Goal: Check status: Check status

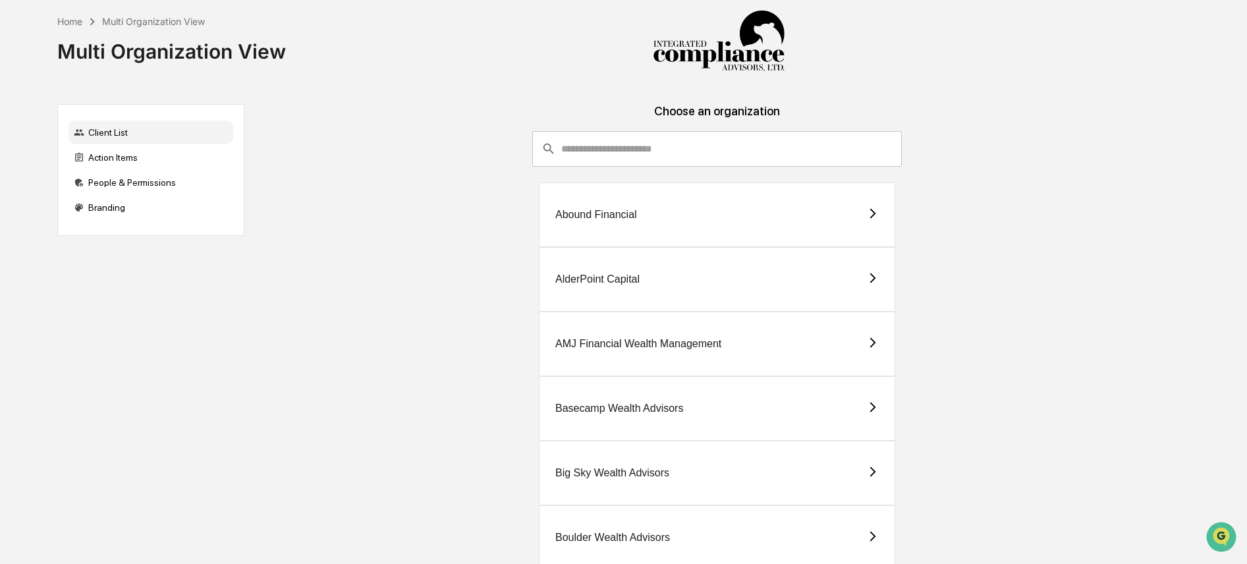
click at [626, 219] on div "Abound Financial" at bounding box center [596, 215] width 82 height 12
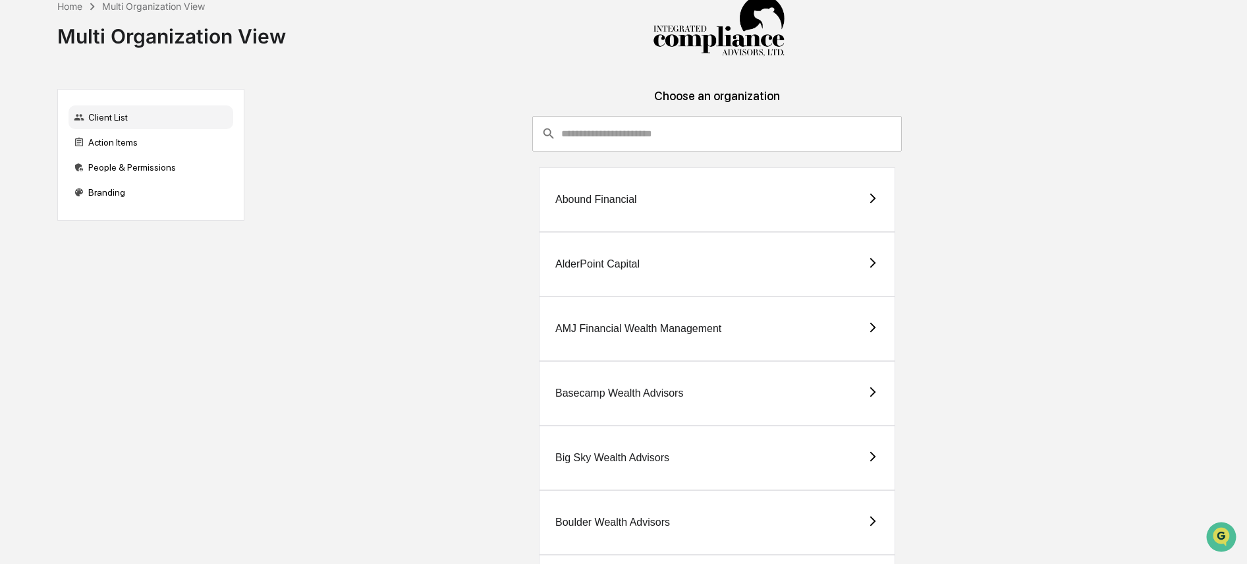
drag, startPoint x: 126, startPoint y: 140, endPoint x: 203, endPoint y: 137, distance: 77.1
click at [126, 139] on div "Action Items" at bounding box center [150, 142] width 165 height 24
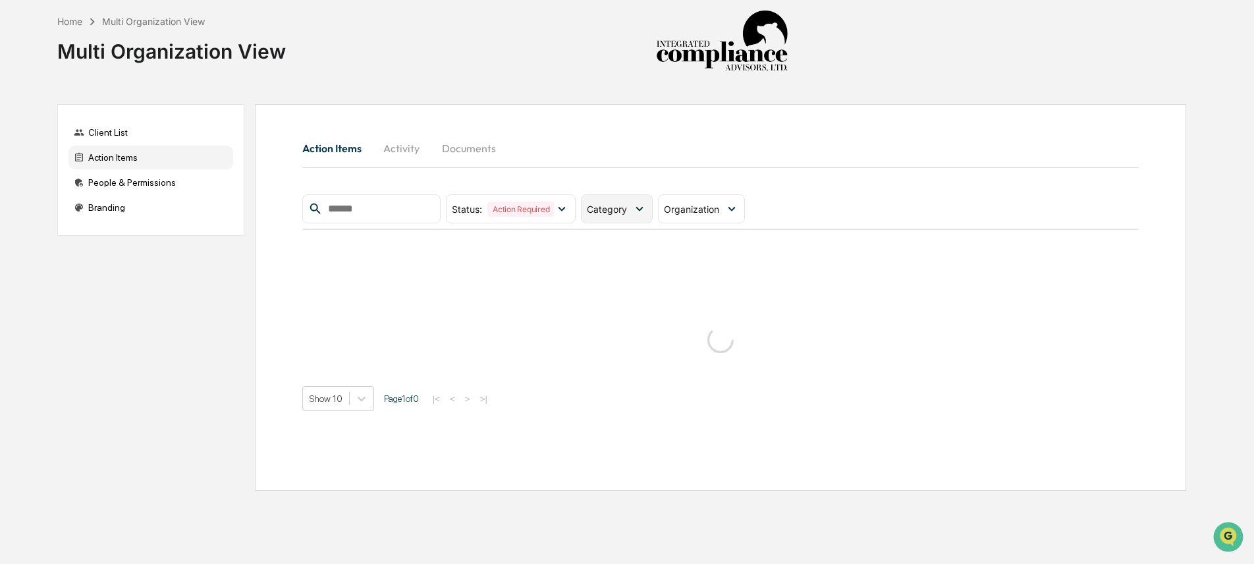
click at [643, 215] on icon at bounding box center [639, 209] width 14 height 14
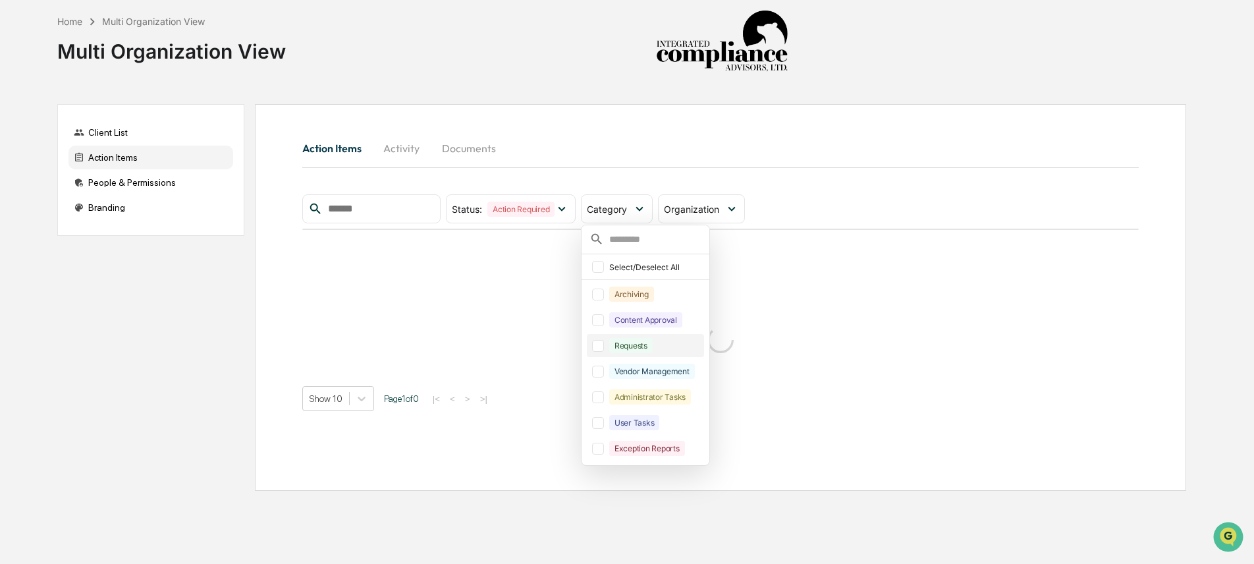
click at [649, 349] on div "Requests" at bounding box center [630, 345] width 43 height 15
click at [646, 325] on div "Content Approval" at bounding box center [645, 319] width 73 height 15
click at [909, 161] on div "Action Items Activity Documents" at bounding box center [720, 148] width 836 height 32
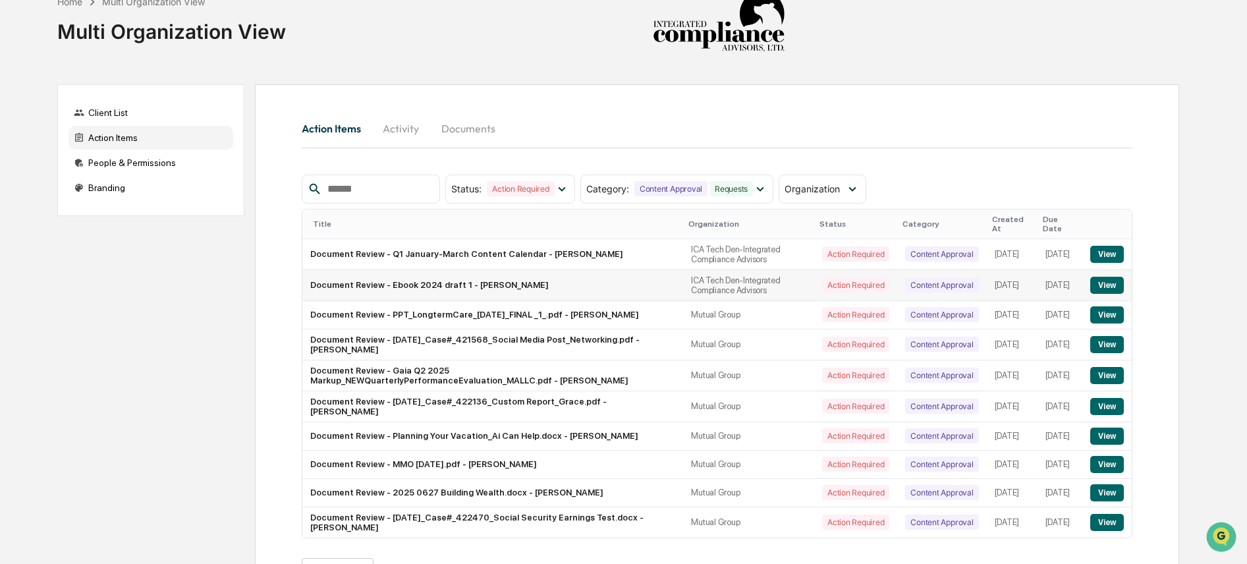
scroll to position [69, 0]
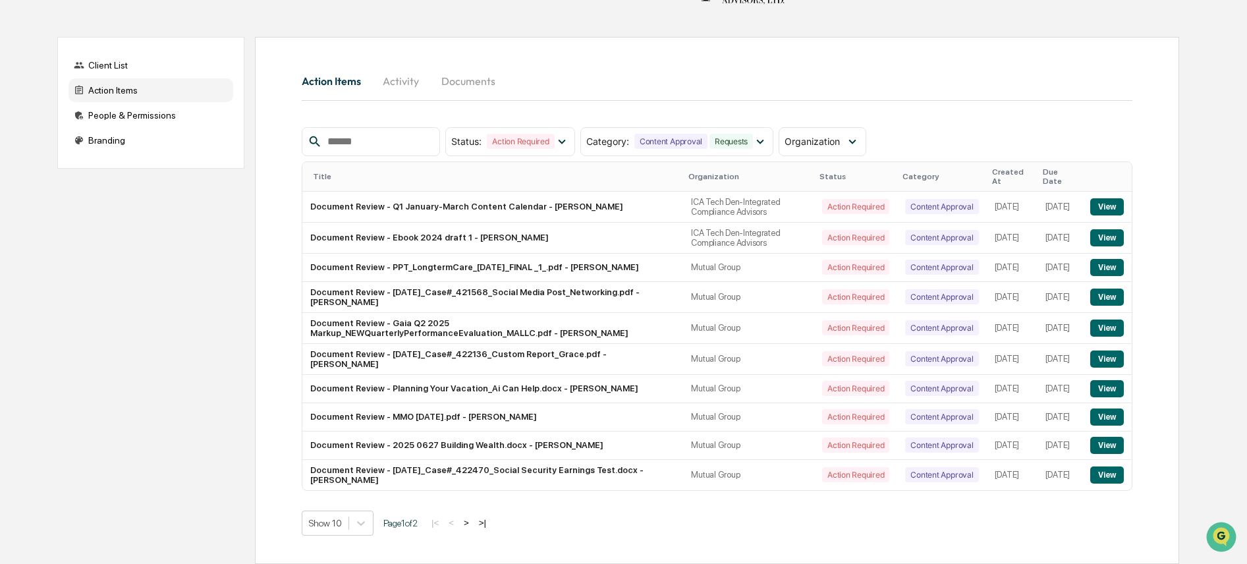
click at [473, 523] on button ">" at bounding box center [466, 522] width 13 height 11
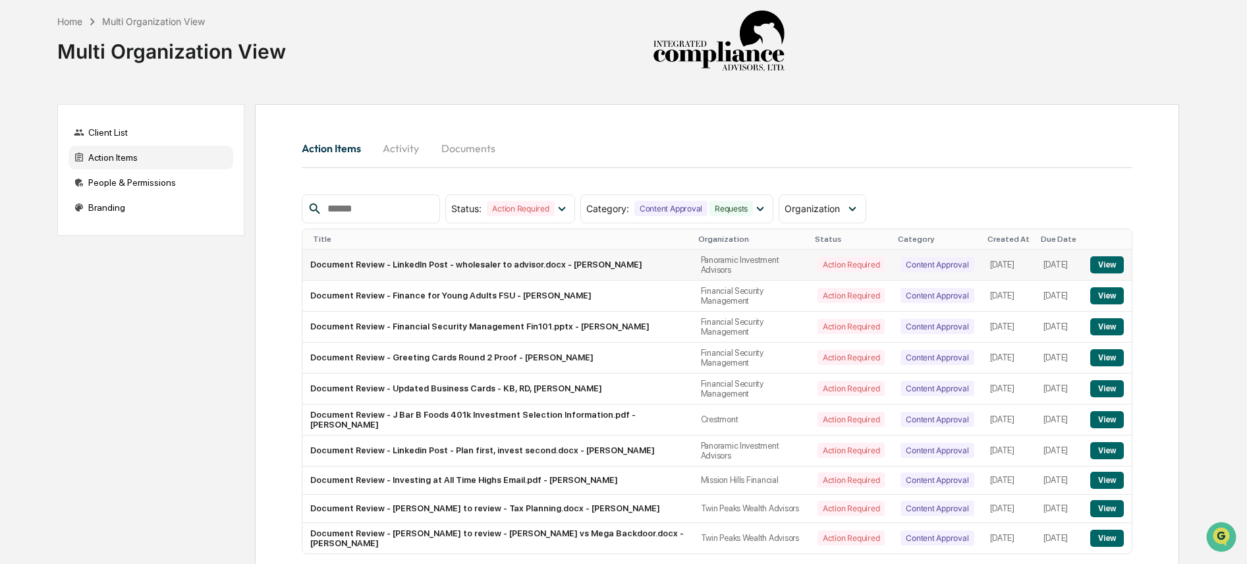
click at [1112, 269] on button "View" at bounding box center [1107, 264] width 34 height 17
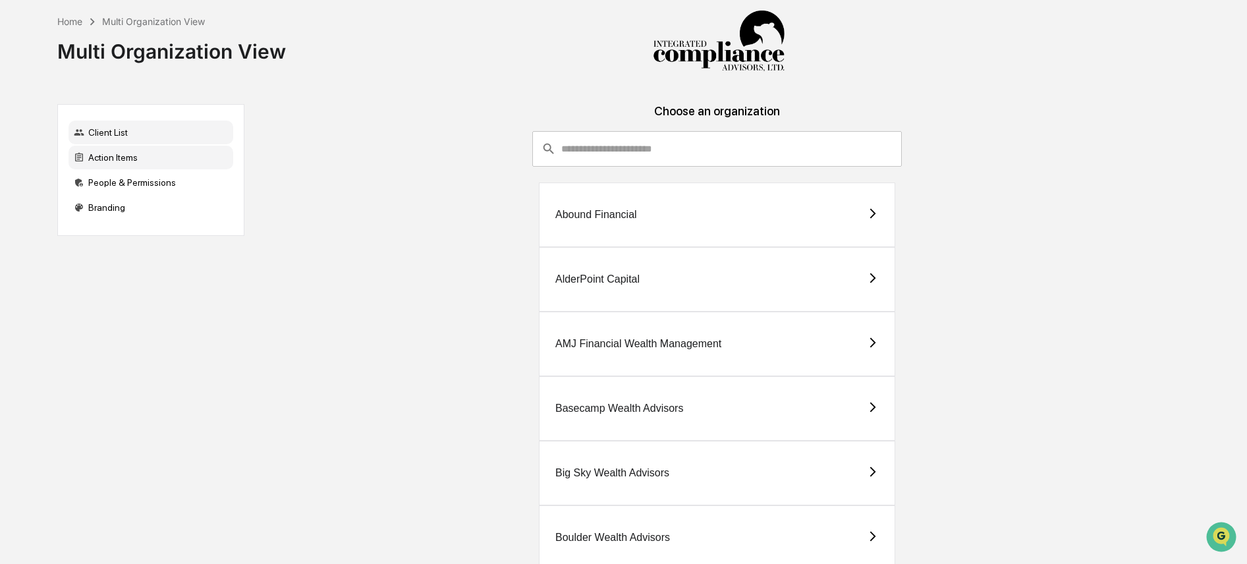
click at [105, 162] on div "Action Items" at bounding box center [150, 158] width 165 height 24
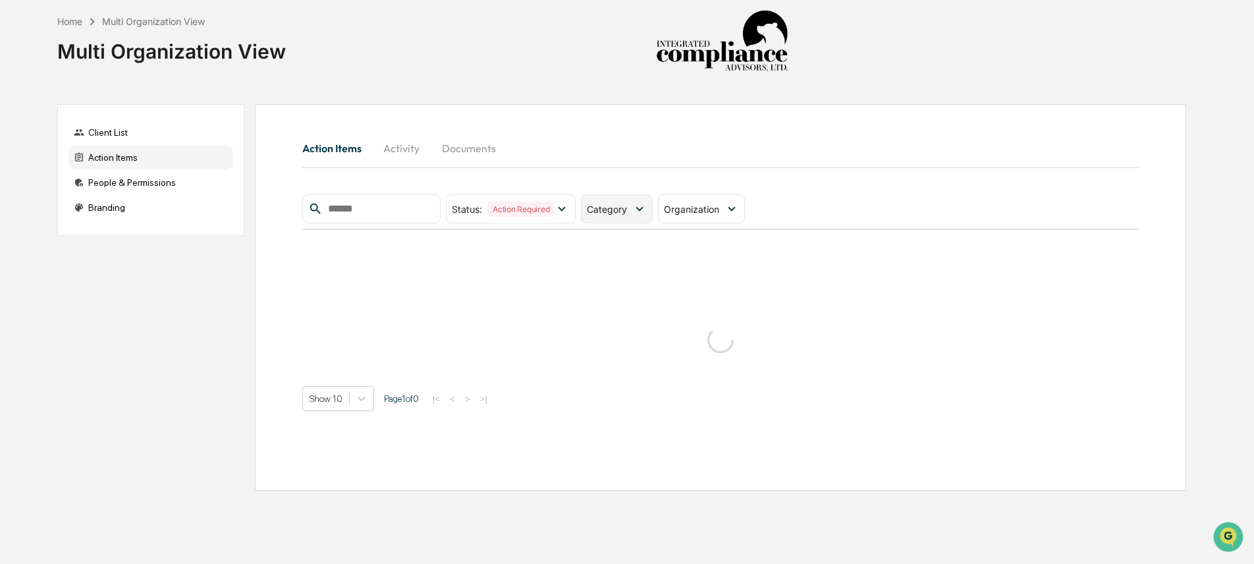
click at [623, 208] on span "Category" at bounding box center [607, 208] width 40 height 11
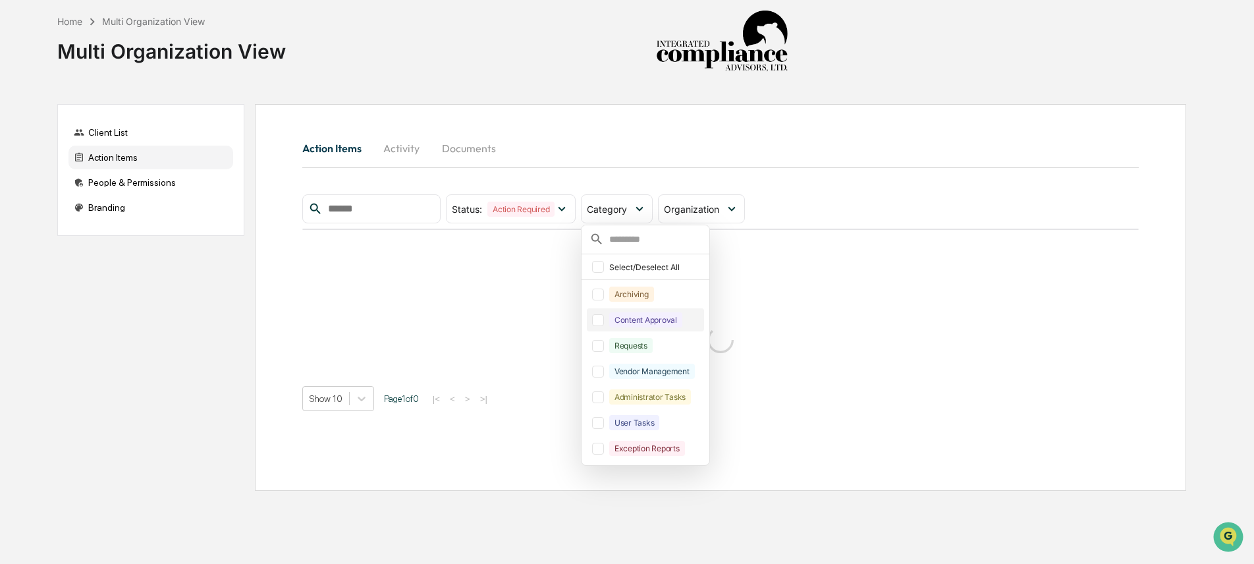
click at [639, 318] on div "Content Approval" at bounding box center [645, 319] width 73 height 15
click at [640, 354] on div "Requests" at bounding box center [645, 345] width 117 height 23
click at [672, 104] on div "Action Items Activity Documents Status : Action Required Select/Deselect All Ac…" at bounding box center [720, 297] width 931 height 387
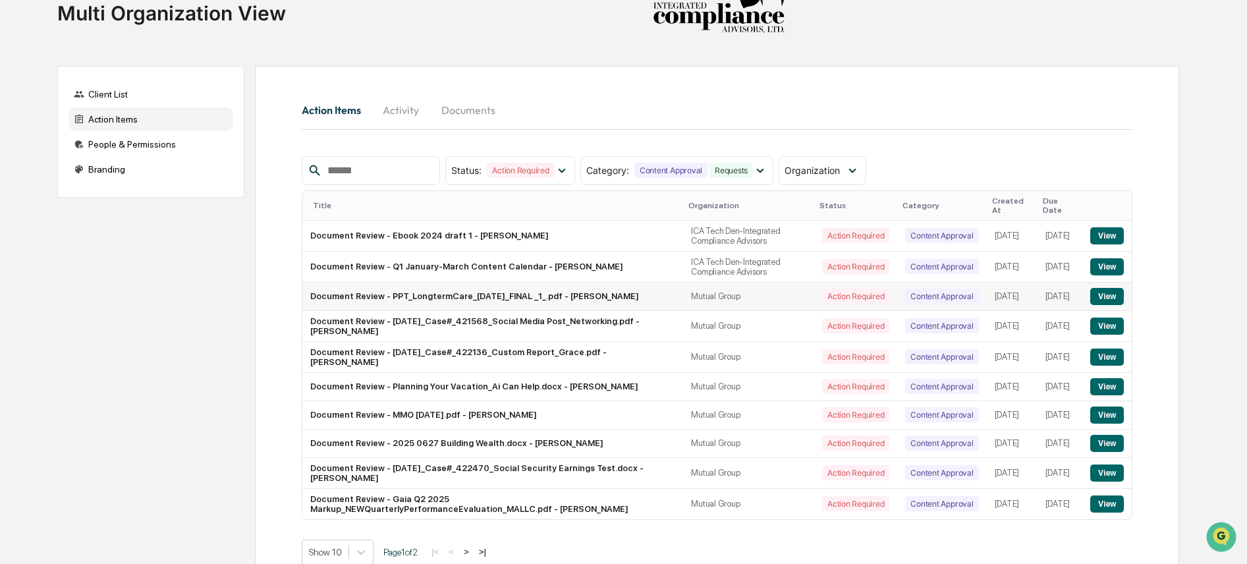
scroll to position [69, 0]
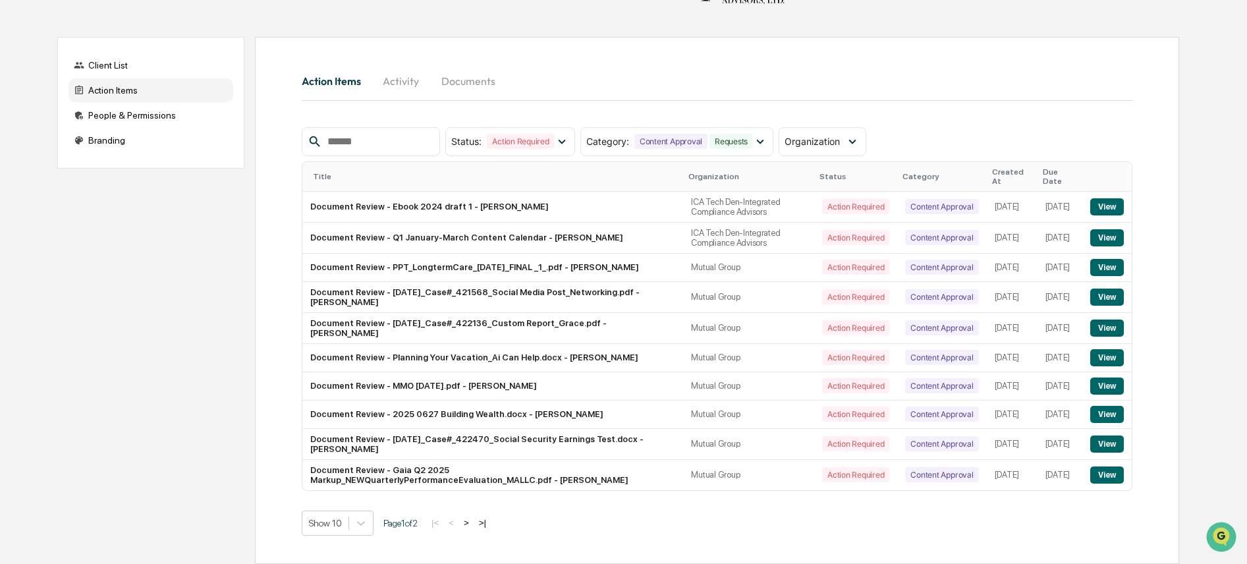
click at [473, 526] on button ">" at bounding box center [466, 522] width 13 height 11
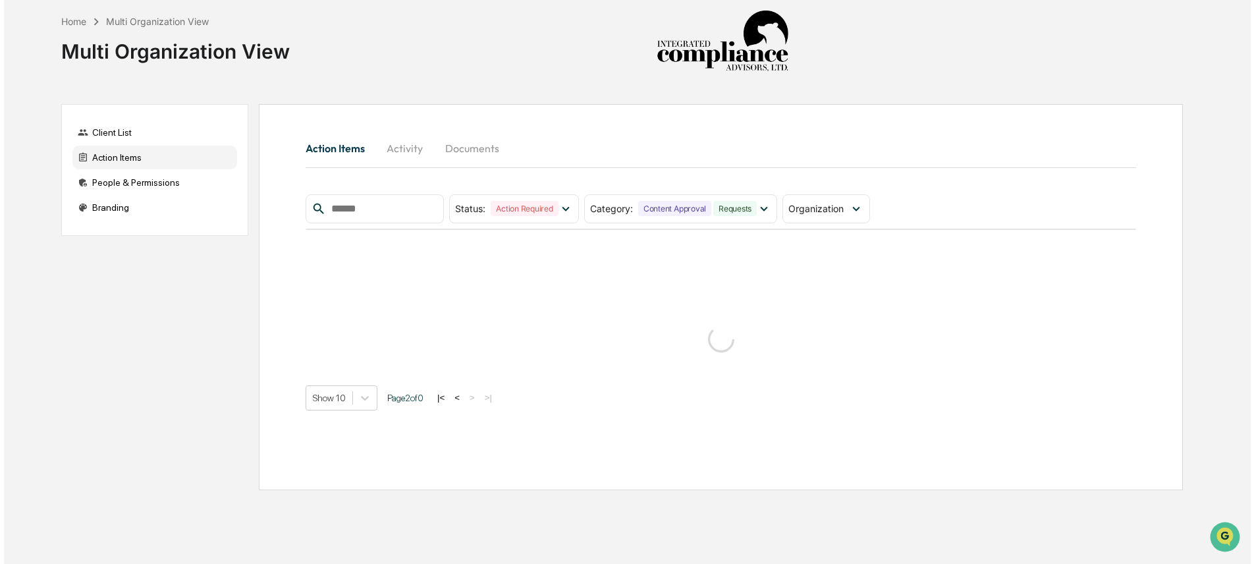
scroll to position [0, 0]
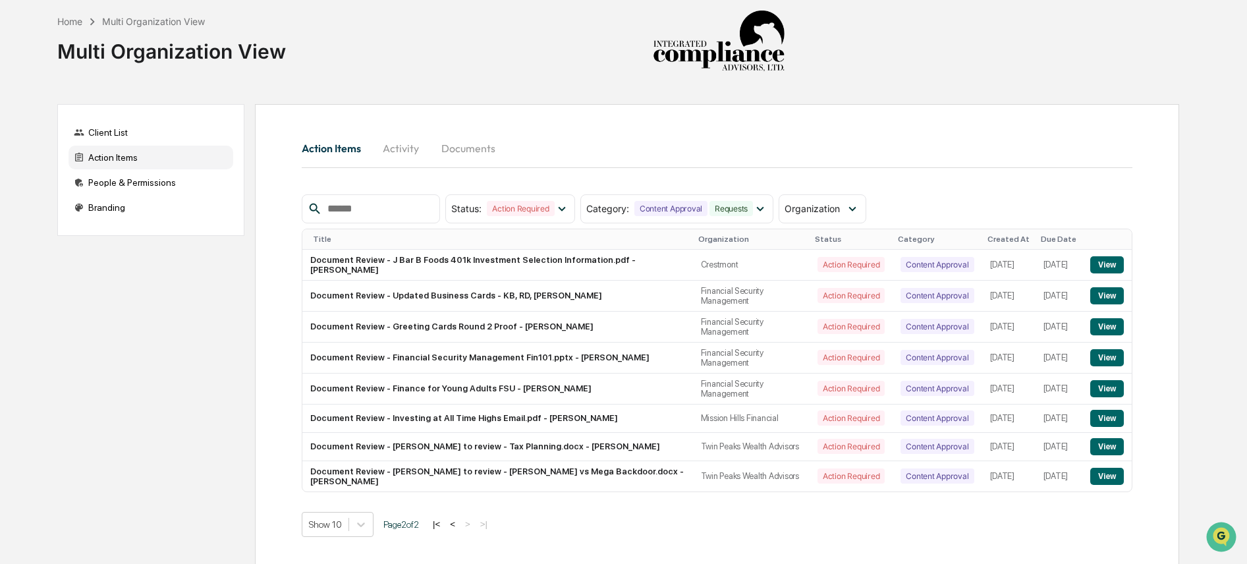
click at [459, 529] on button "<" at bounding box center [452, 523] width 13 height 11
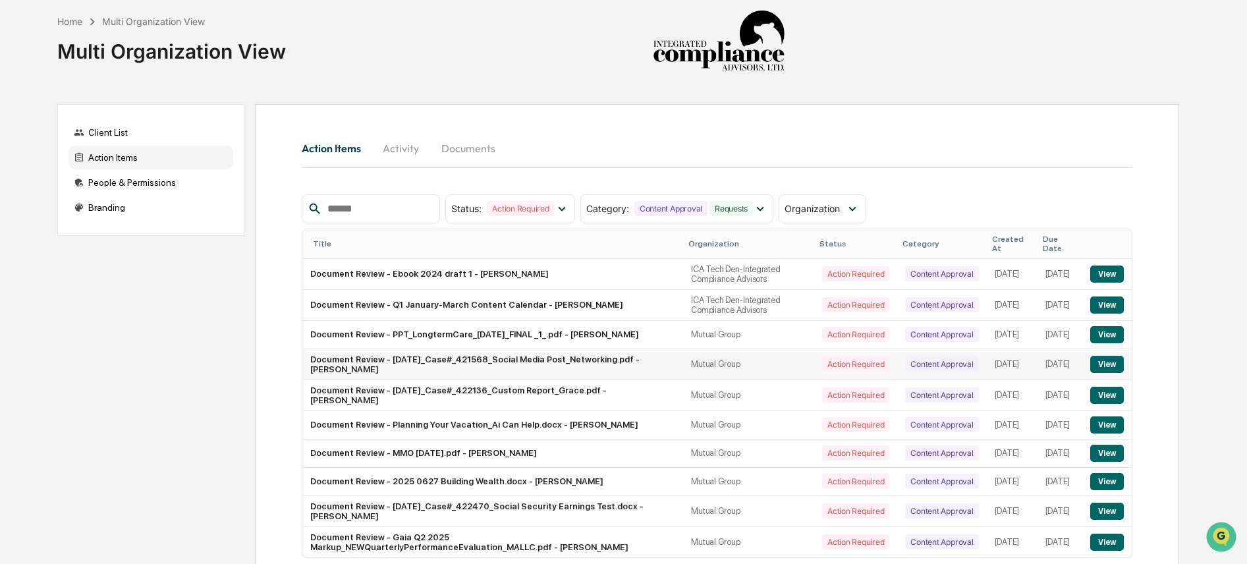
click at [703, 362] on td "Mutual Group" at bounding box center [748, 364] width 131 height 31
click at [1101, 360] on button "View" at bounding box center [1107, 364] width 34 height 17
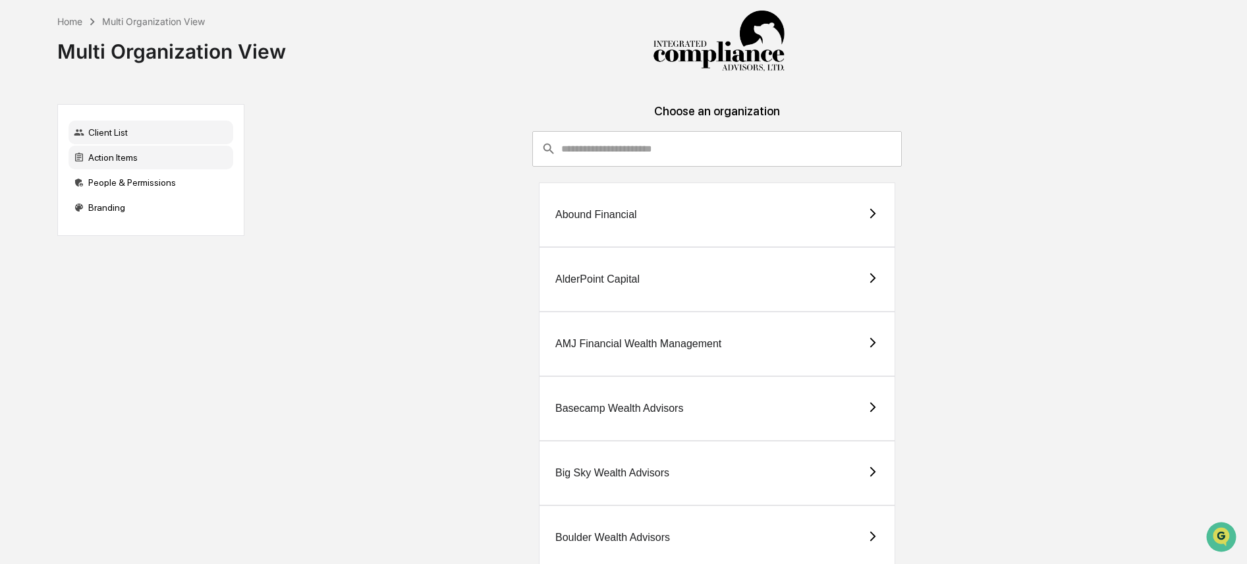
click at [161, 159] on div "Action Items" at bounding box center [150, 158] width 165 height 24
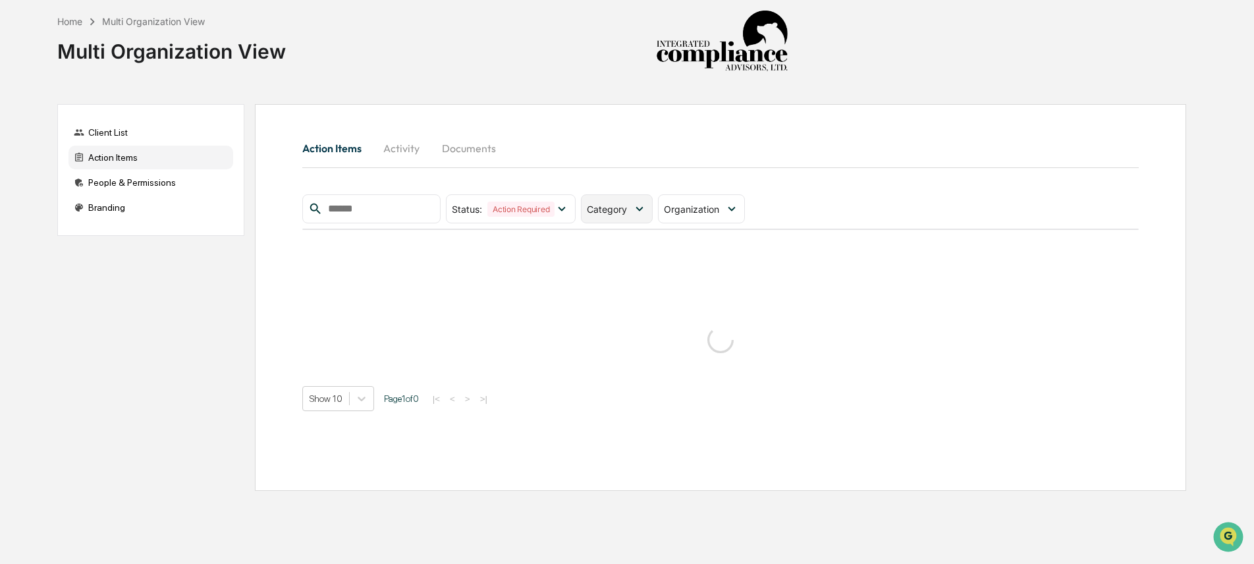
click at [647, 211] on icon at bounding box center [639, 209] width 14 height 14
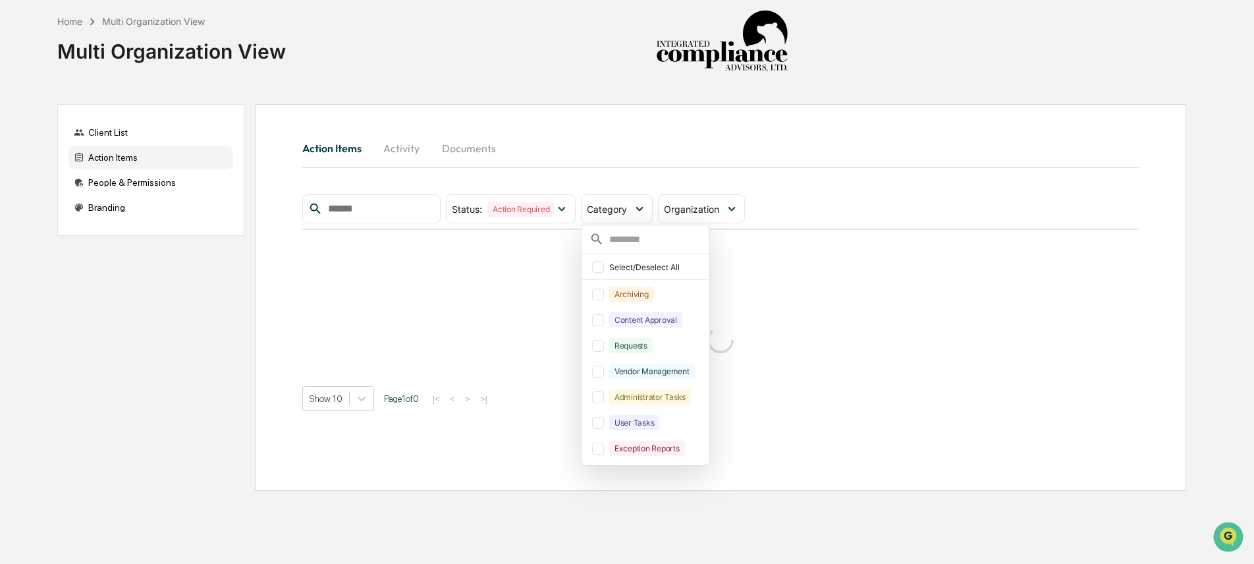
drag, startPoint x: 653, startPoint y: 321, endPoint x: 649, endPoint y: 333, distance: 12.5
click at [653, 321] on div "Content Approval" at bounding box center [645, 319] width 73 height 15
click at [648, 343] on div "Requests" at bounding box center [630, 345] width 43 height 15
click at [724, 167] on hr at bounding box center [720, 167] width 836 height 1
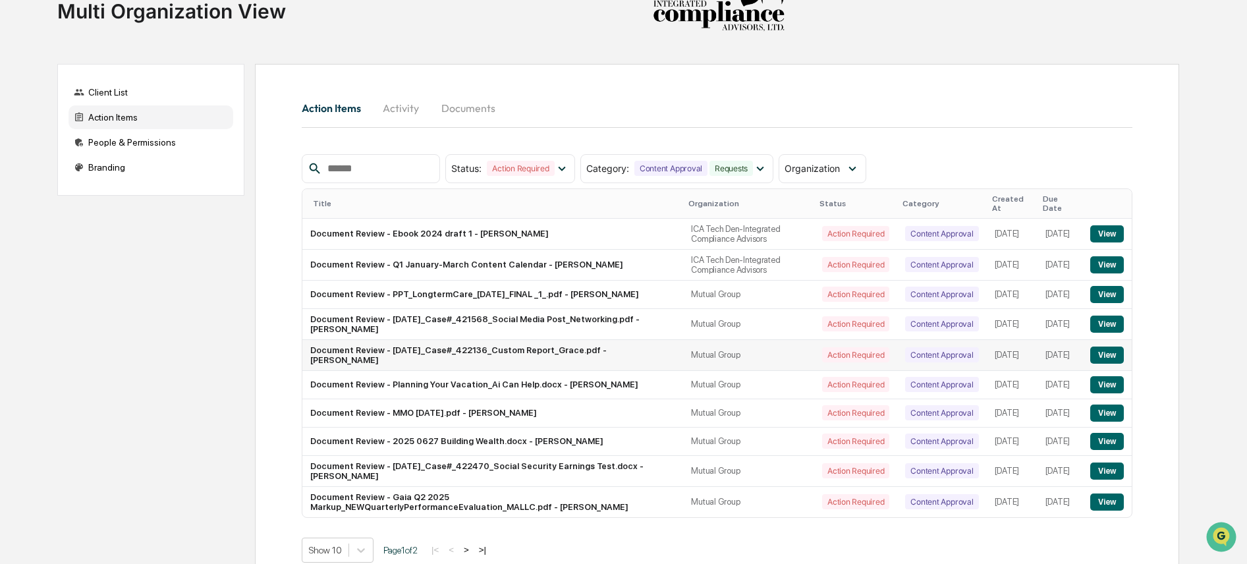
scroll to position [69, 0]
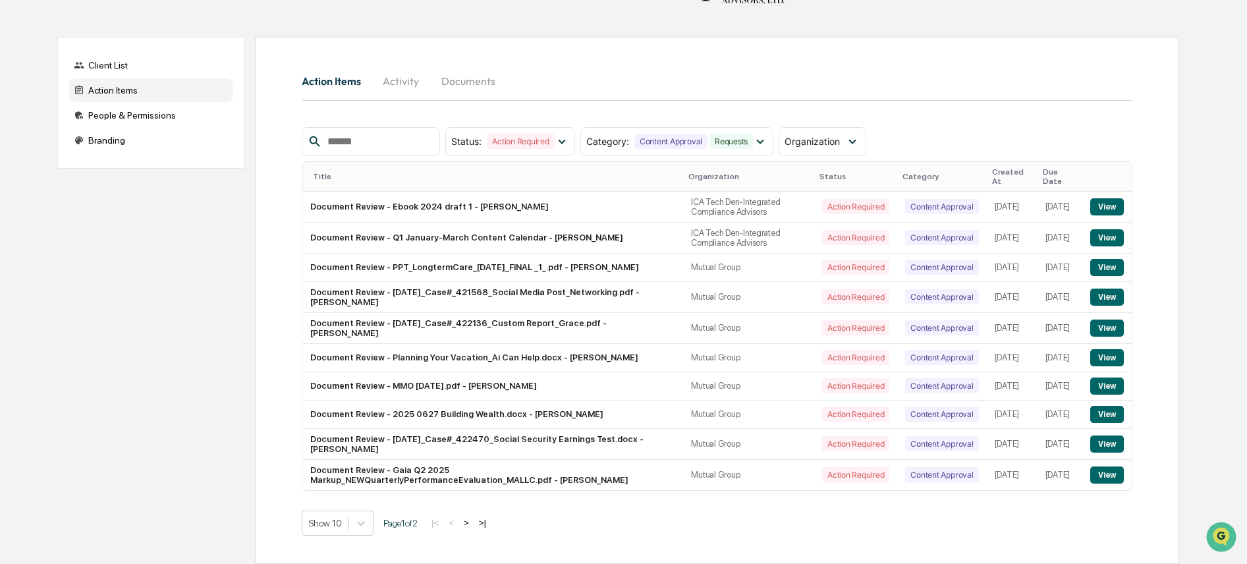
click at [473, 524] on button ">" at bounding box center [466, 522] width 13 height 11
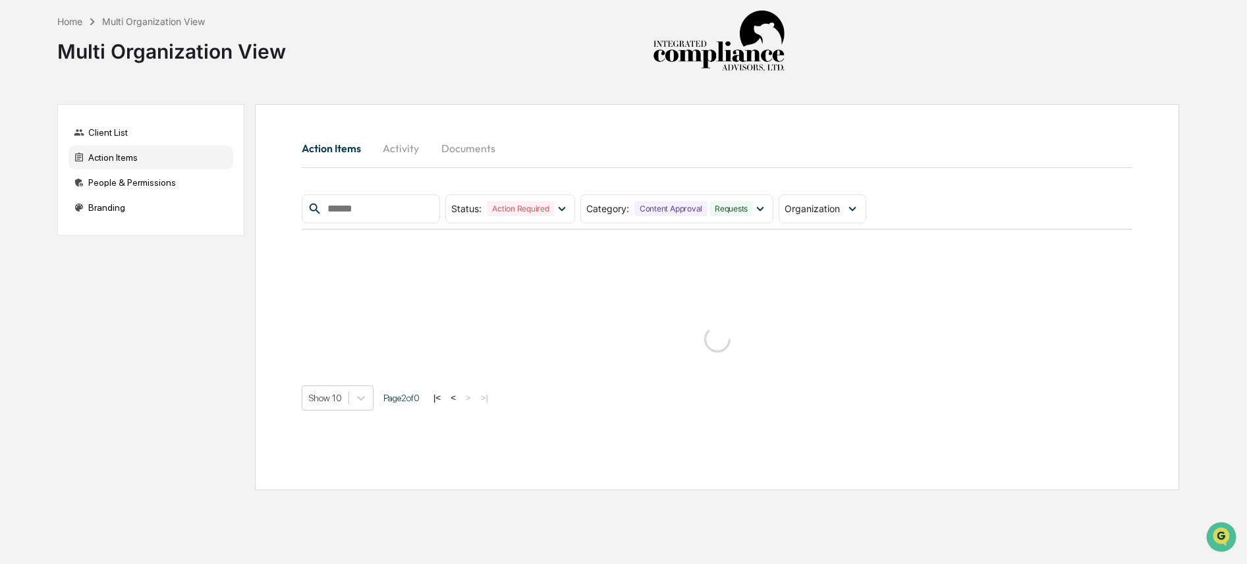
scroll to position [0, 0]
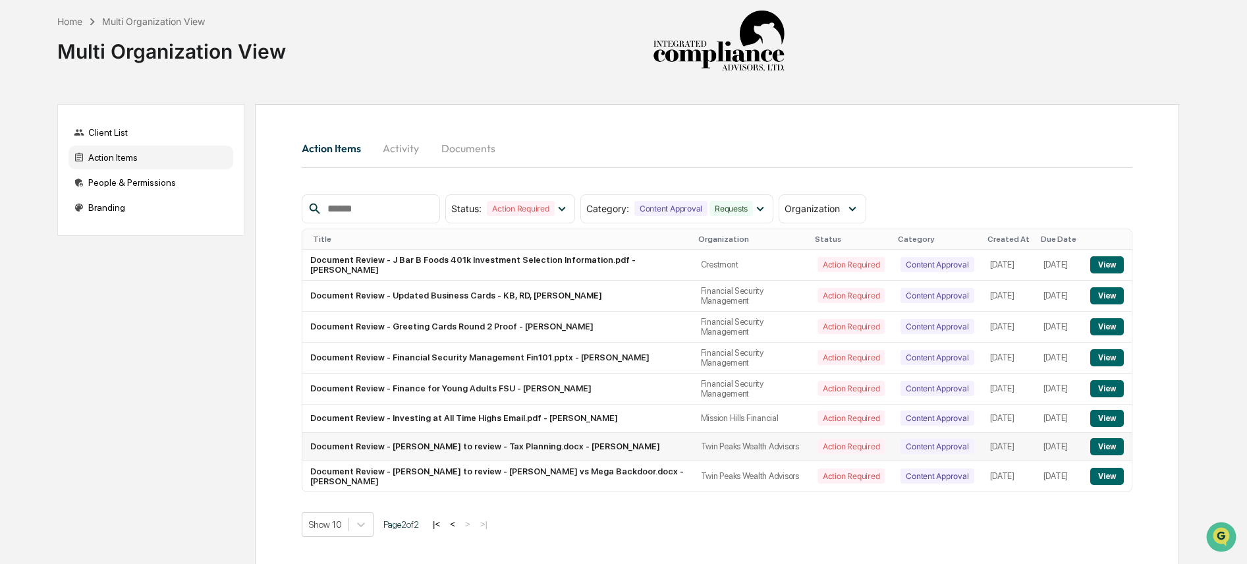
click at [1100, 455] on button "View" at bounding box center [1107, 446] width 34 height 17
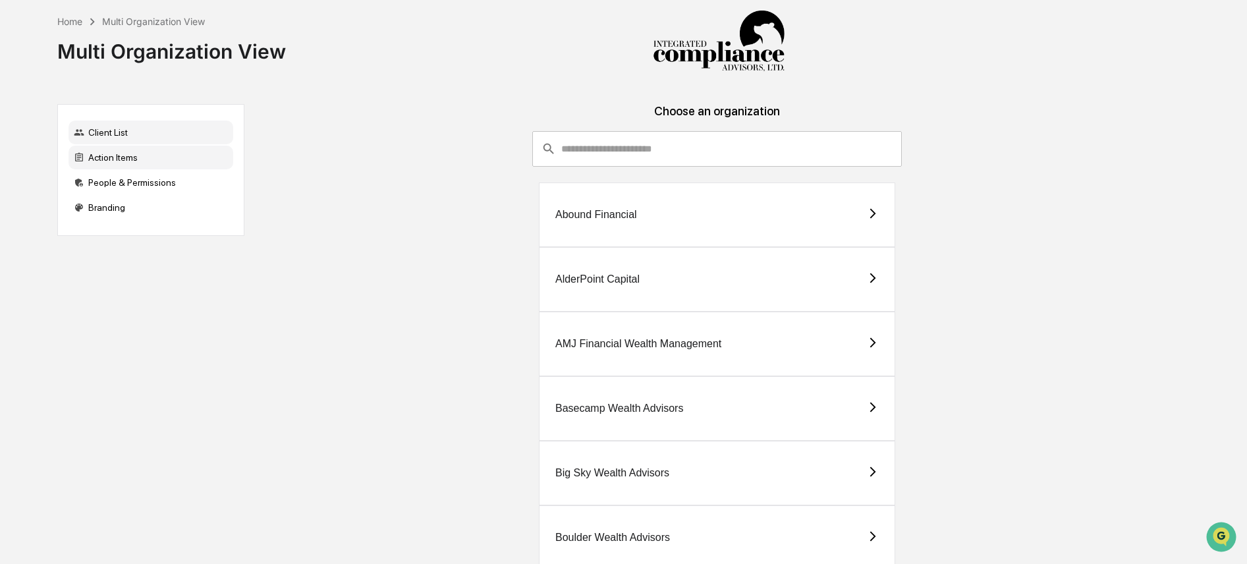
click at [113, 161] on div "Action Items" at bounding box center [150, 158] width 165 height 24
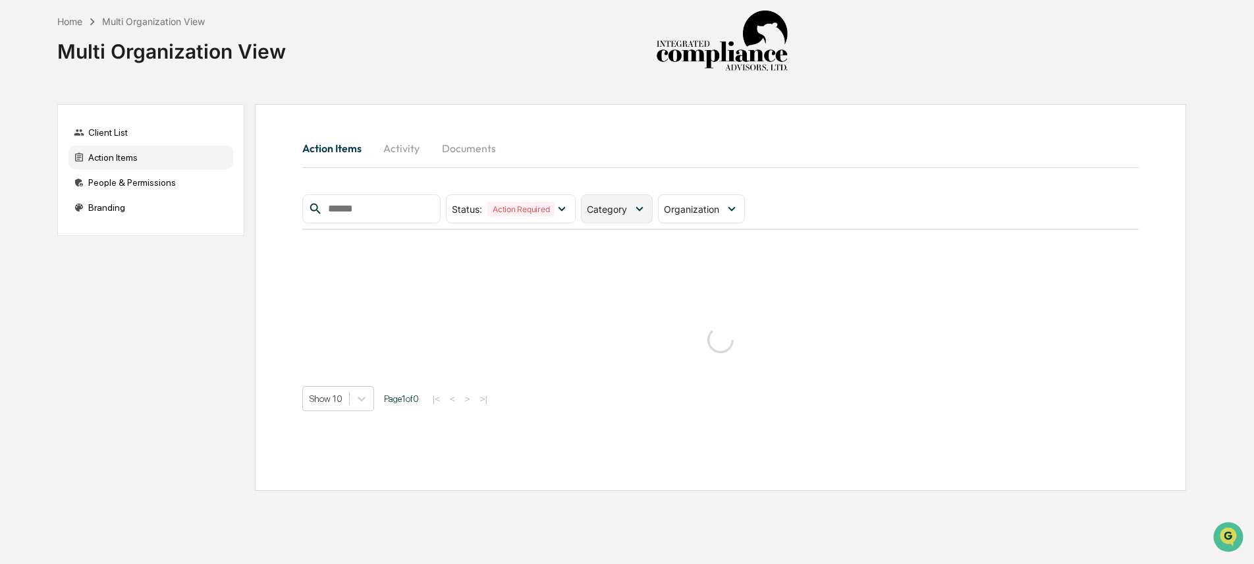
click at [615, 211] on span "Category" at bounding box center [607, 208] width 40 height 11
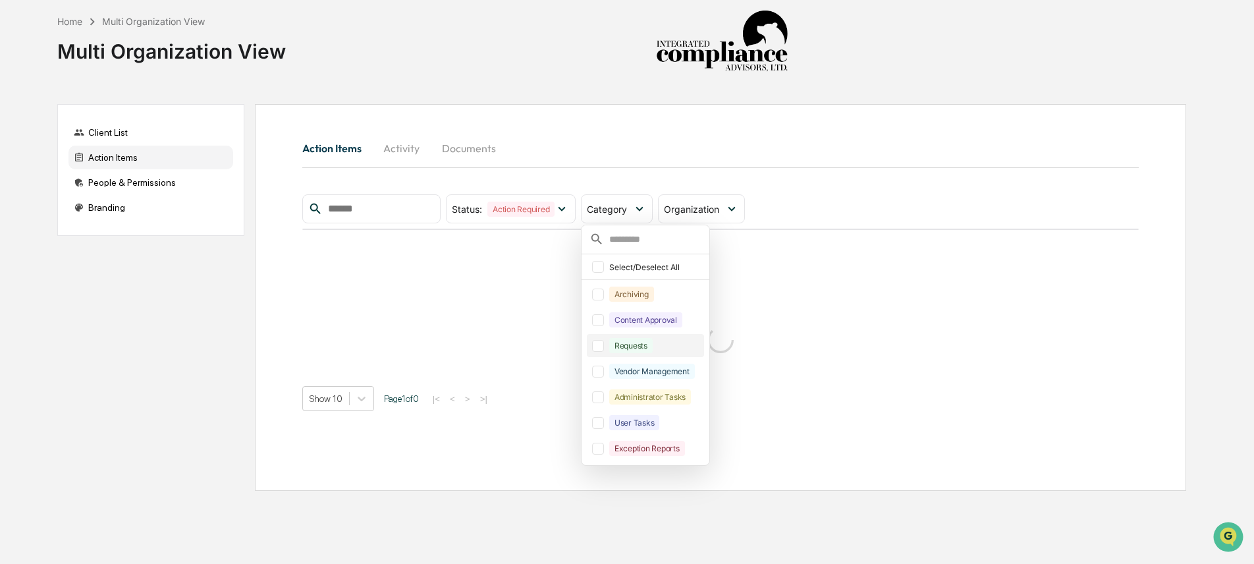
drag, startPoint x: 646, startPoint y: 317, endPoint x: 642, endPoint y: 337, distance: 20.1
click at [646, 317] on div "Content Approval" at bounding box center [645, 319] width 73 height 15
click at [641, 341] on div "Requests" at bounding box center [630, 345] width 43 height 15
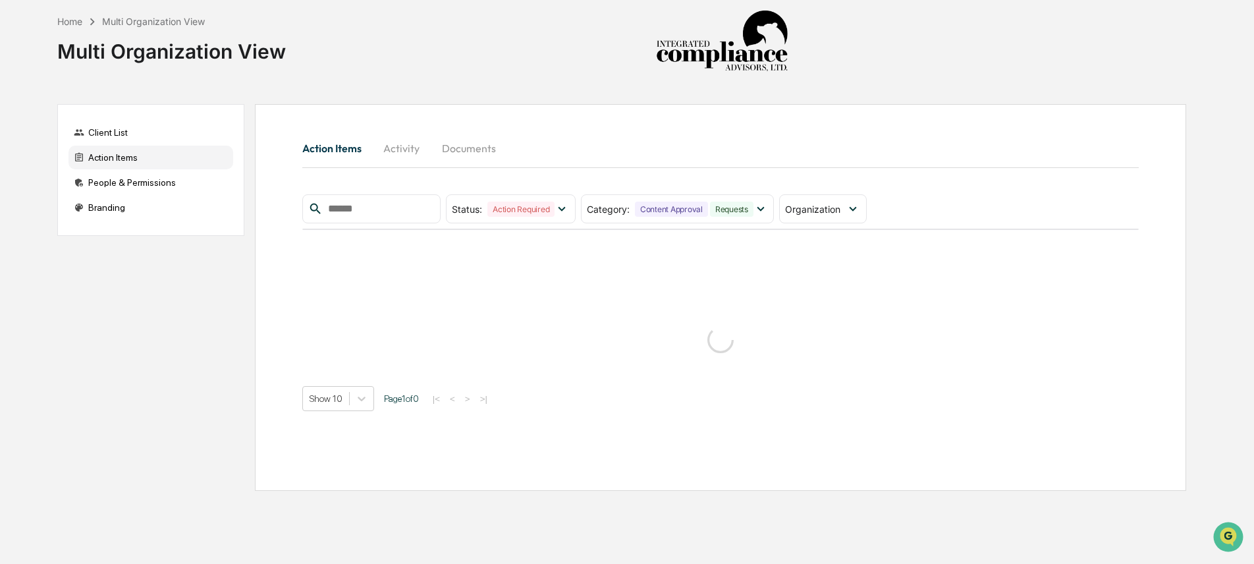
click at [724, 140] on div "Action Items Activity Documents" at bounding box center [720, 148] width 836 height 32
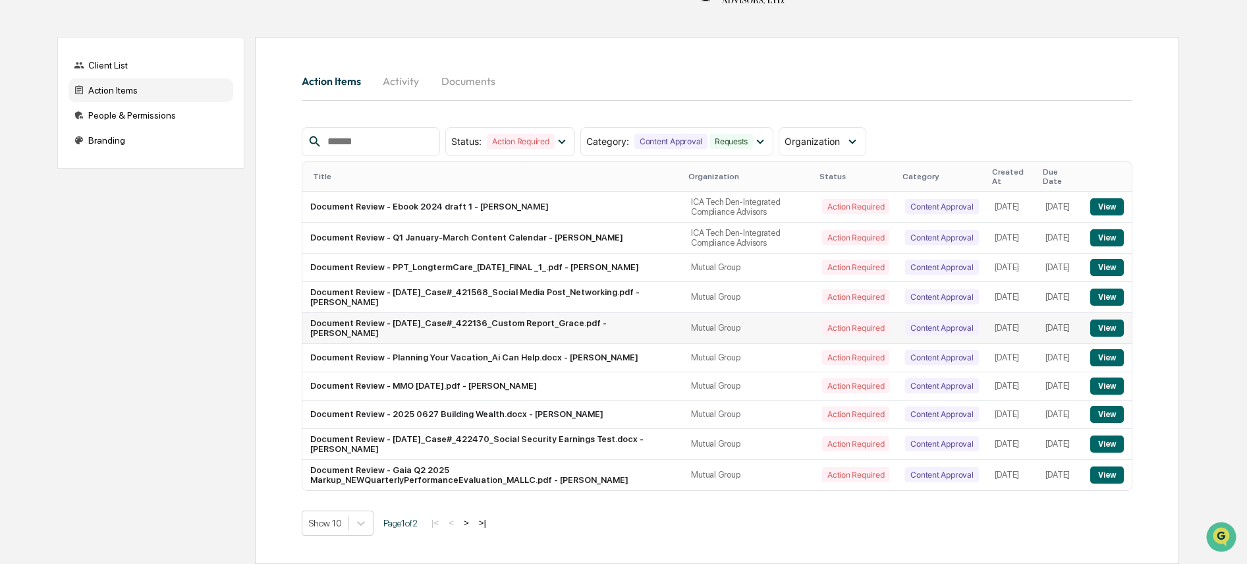
scroll to position [69, 0]
click at [473, 524] on button ">" at bounding box center [466, 522] width 13 height 11
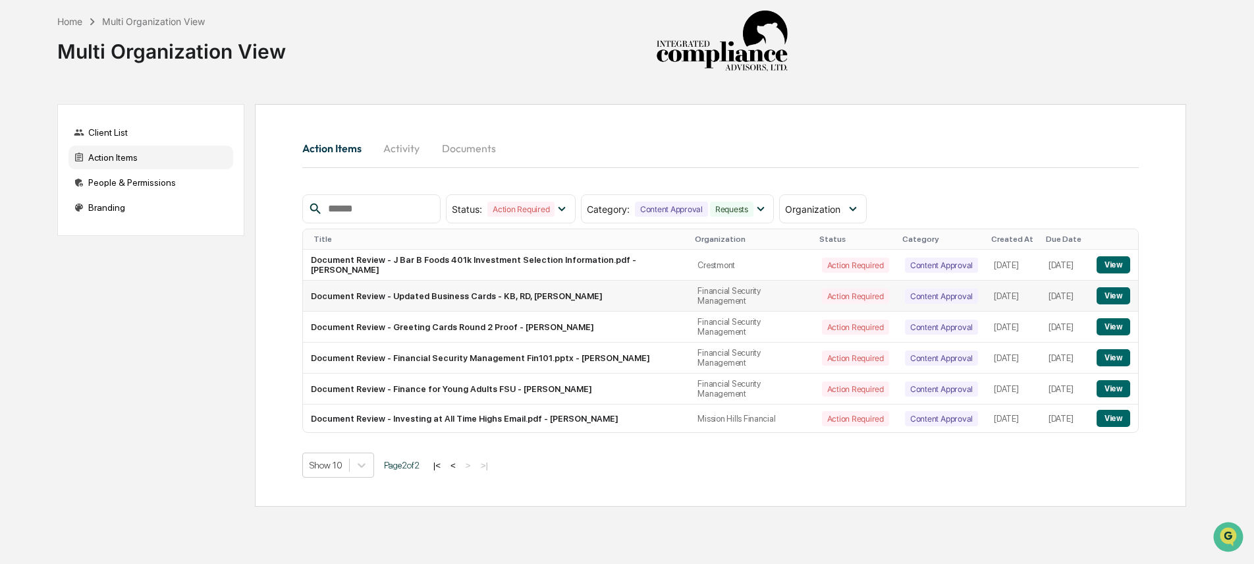
click at [1122, 298] on button "View" at bounding box center [1113, 295] width 34 height 17
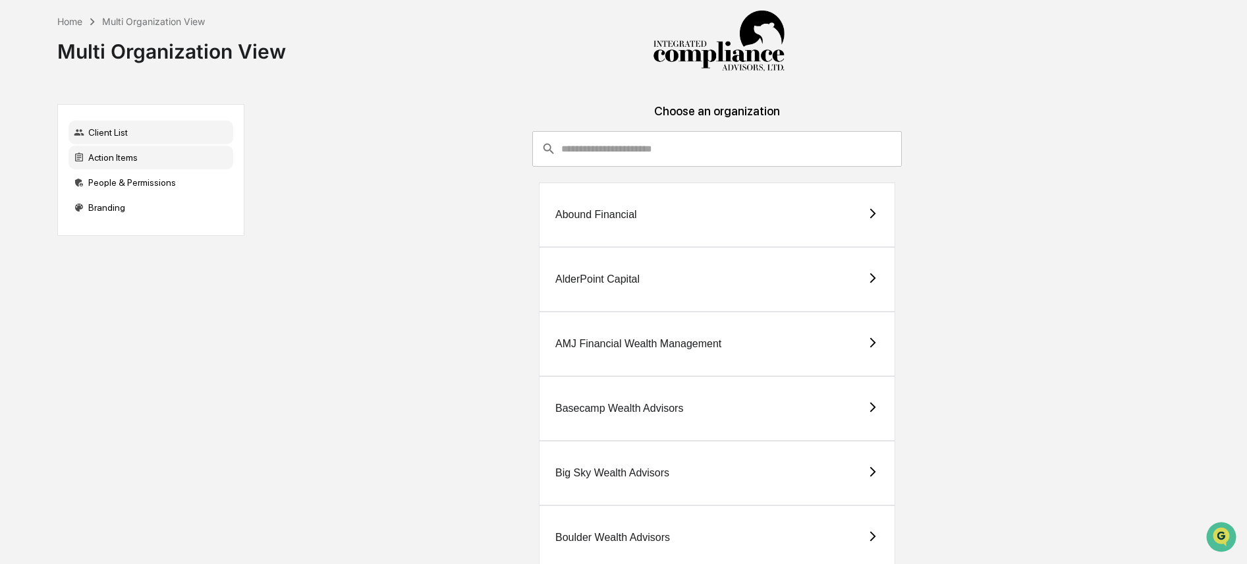
click at [172, 165] on div "Action Items" at bounding box center [150, 158] width 165 height 24
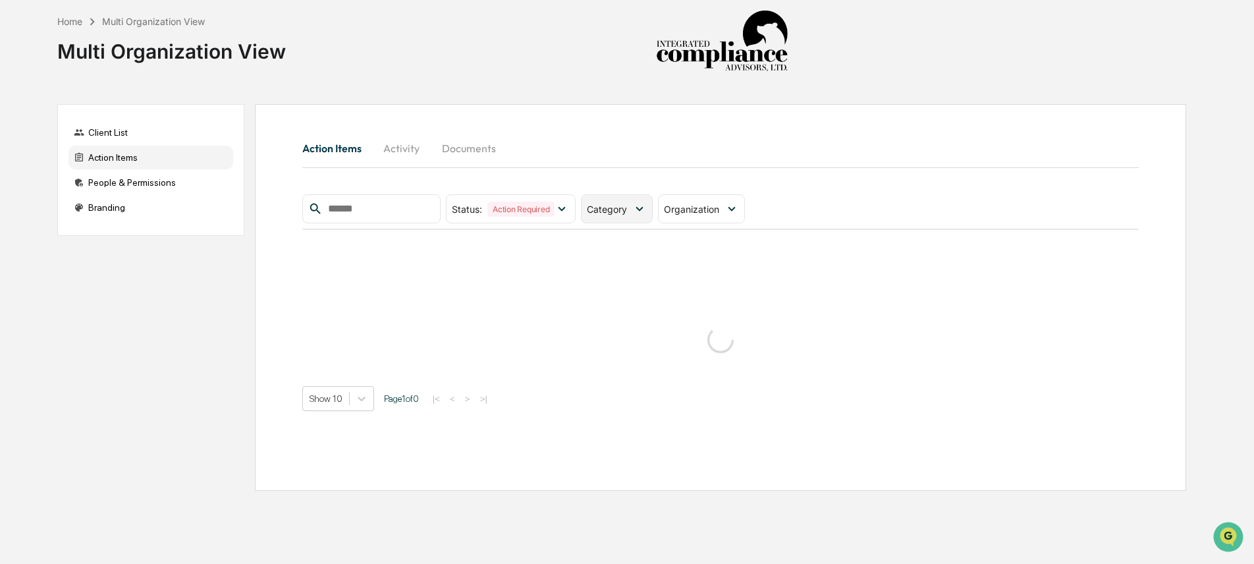
click at [606, 201] on div "Category" at bounding box center [617, 208] width 72 height 29
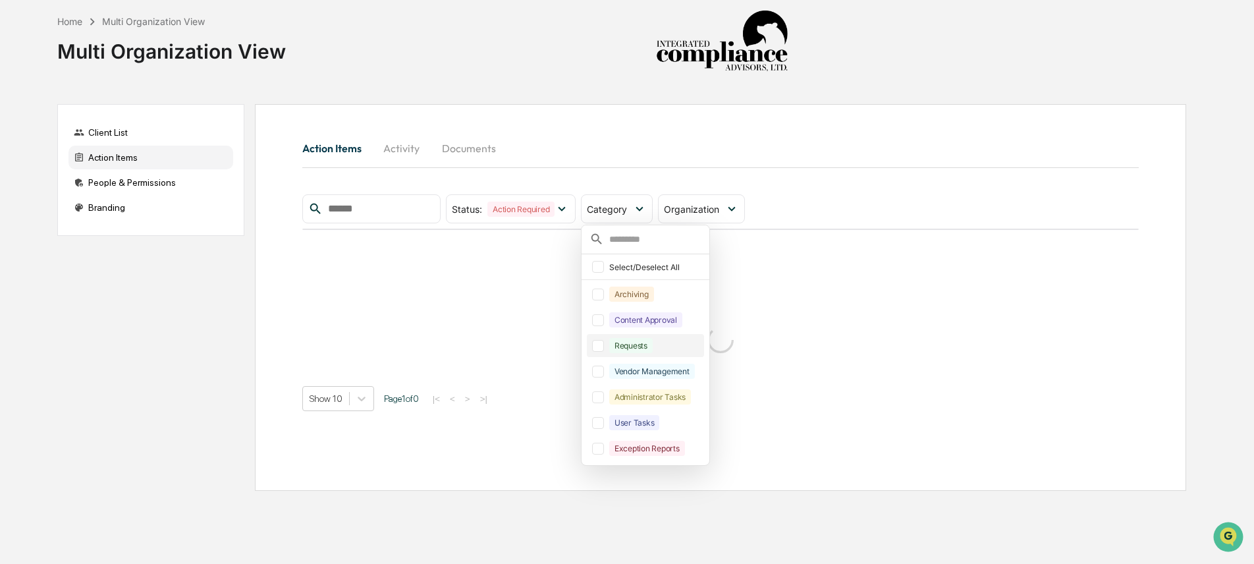
drag, startPoint x: 624, startPoint y: 319, endPoint x: 625, endPoint y: 342, distance: 23.1
click at [624, 319] on div "Content Approval" at bounding box center [645, 319] width 73 height 15
click at [626, 352] on div "Requests" at bounding box center [630, 345] width 43 height 15
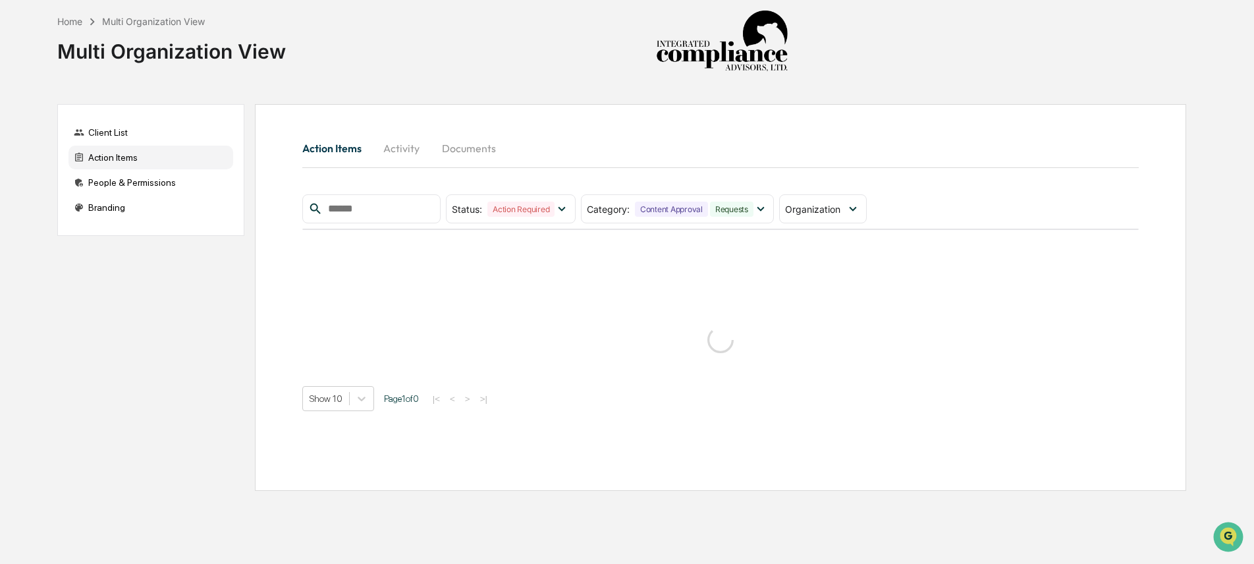
click at [710, 146] on div "Action Items Activity Documents" at bounding box center [720, 148] width 836 height 32
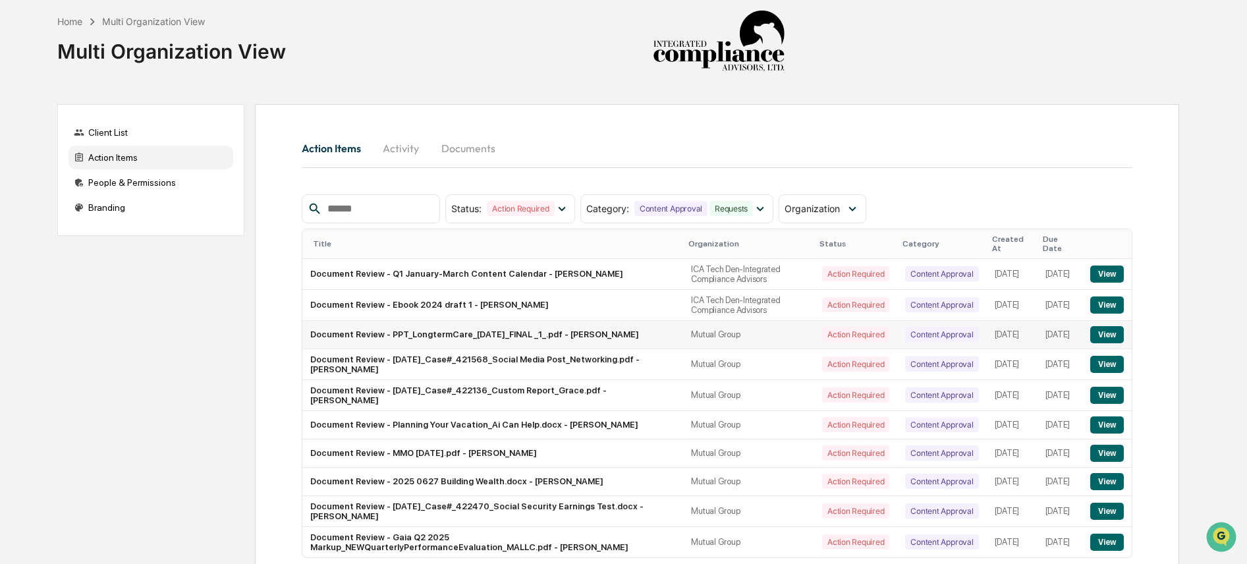
scroll to position [69, 0]
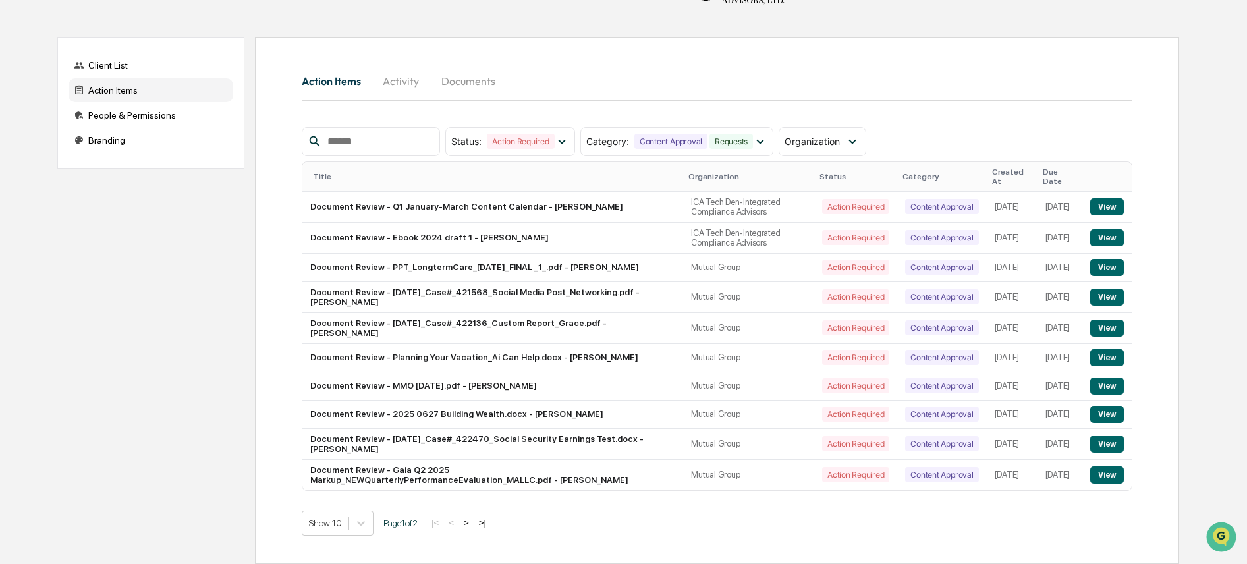
drag, startPoint x: 481, startPoint y: 525, endPoint x: 483, endPoint y: 516, distance: 8.8
click at [473, 524] on button ">" at bounding box center [466, 522] width 13 height 11
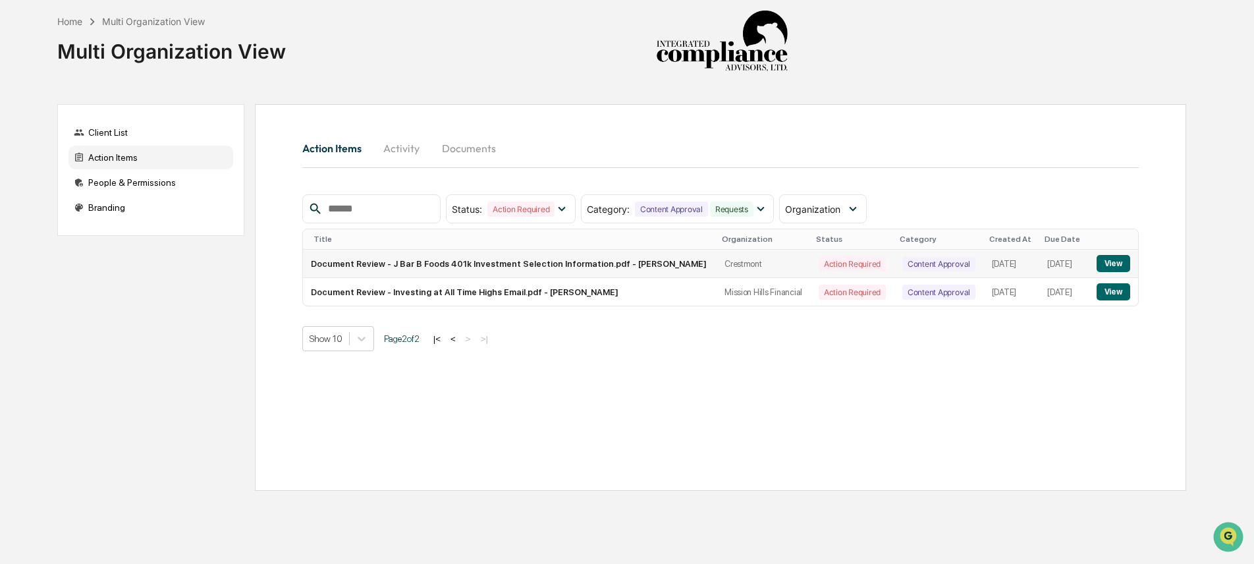
click at [1114, 267] on button "View" at bounding box center [1113, 263] width 34 height 17
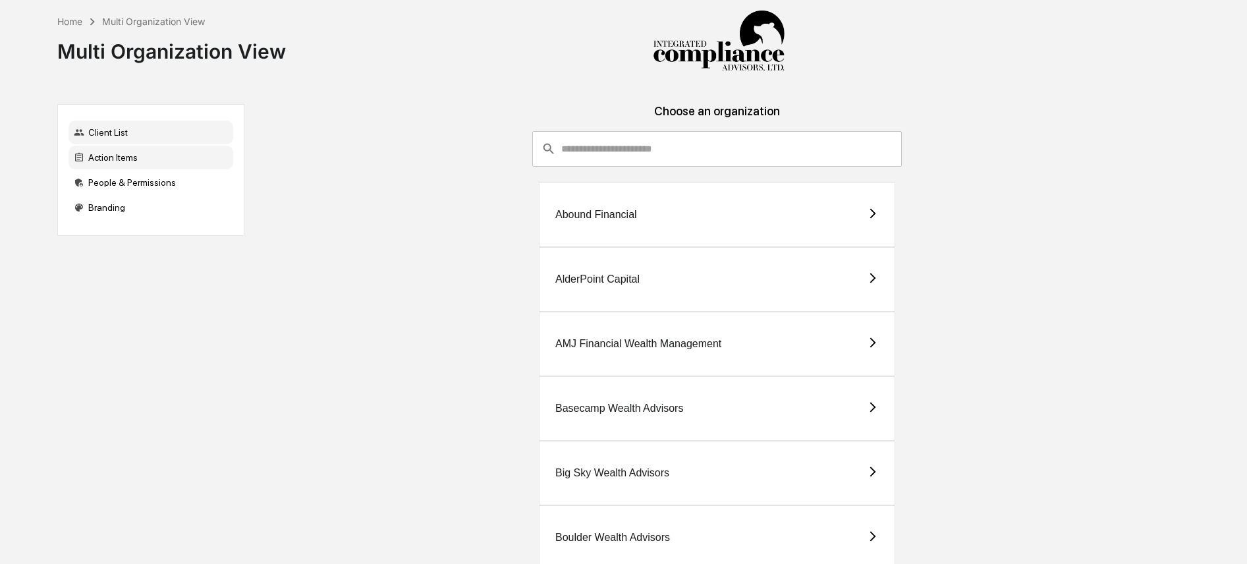
click at [173, 154] on div "Action Items" at bounding box center [150, 158] width 165 height 24
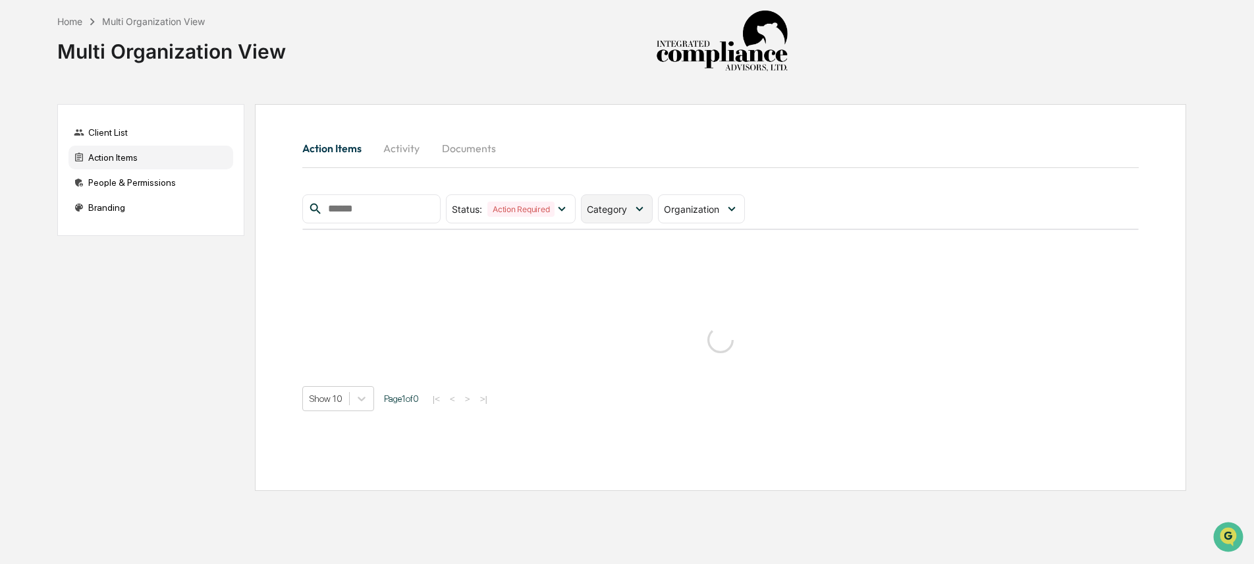
click at [647, 214] on icon at bounding box center [639, 209] width 14 height 14
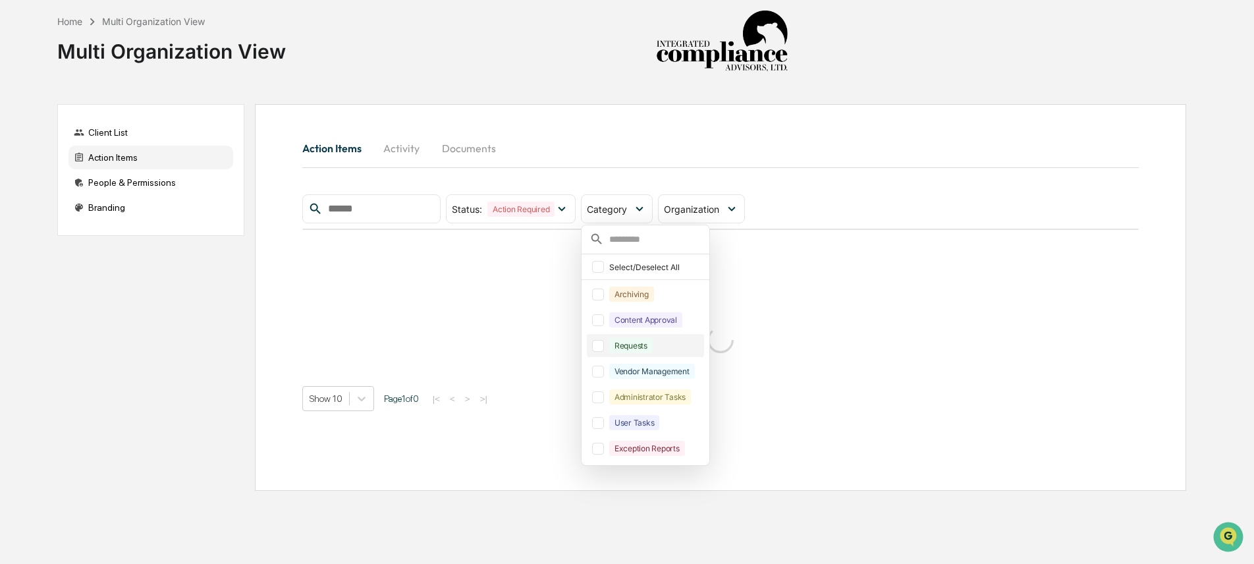
click at [657, 347] on div "Requests" at bounding box center [655, 345] width 92 height 15
click at [655, 321] on div "Content Approval" at bounding box center [645, 319] width 73 height 15
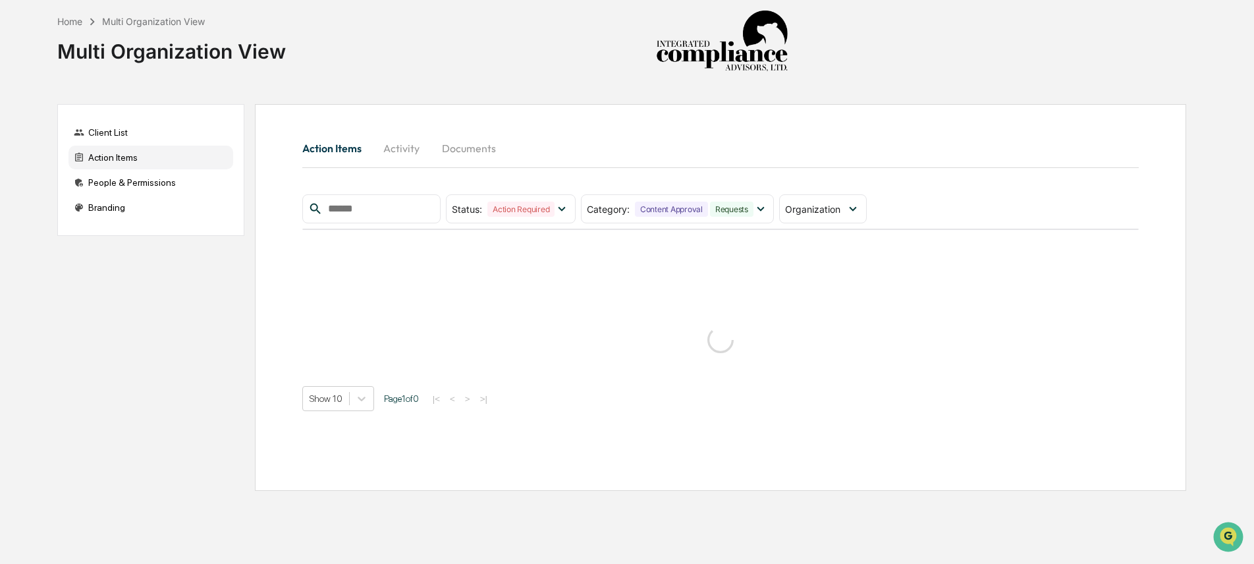
click at [1000, 178] on div "Action Items Activity Documents Status : Action Required Select/Deselect All Ac…" at bounding box center [720, 271] width 836 height 279
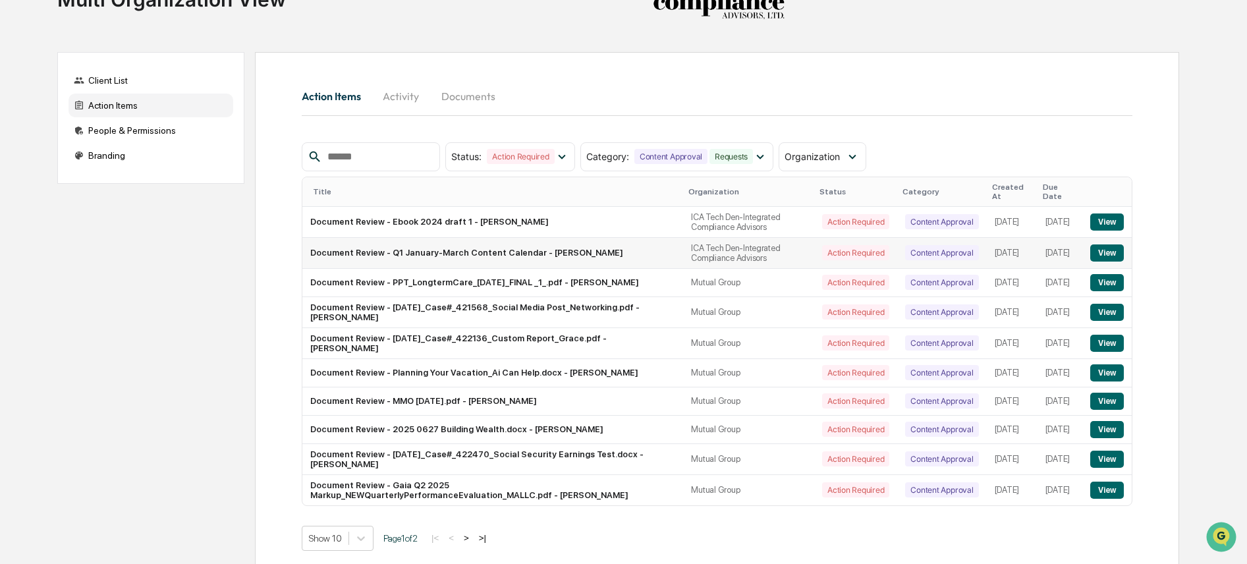
scroll to position [69, 0]
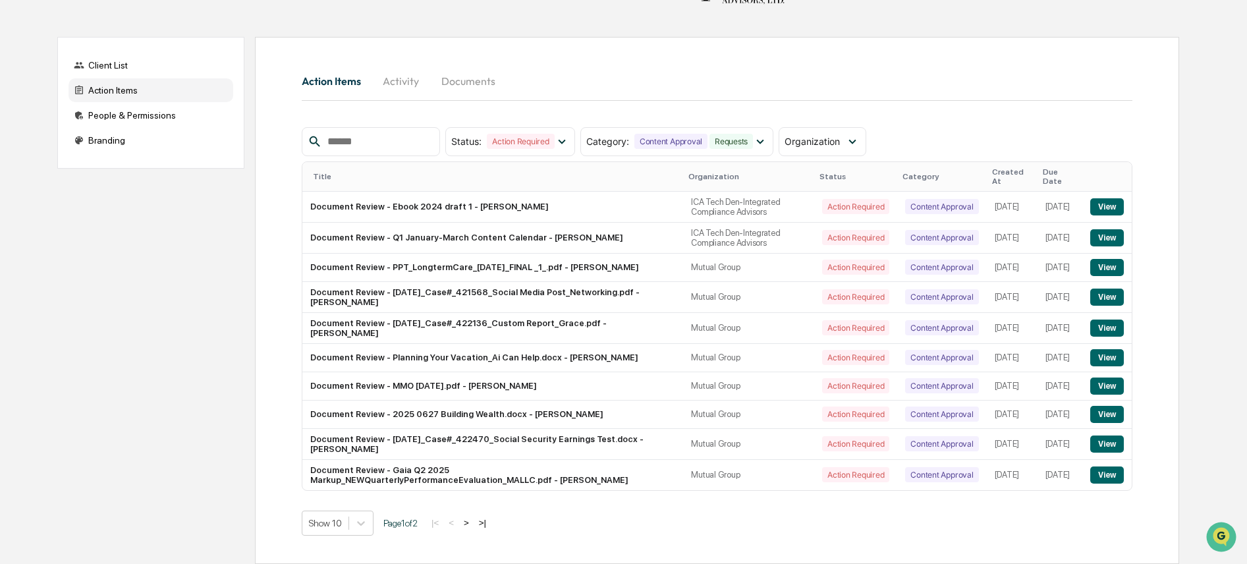
click at [473, 520] on button ">" at bounding box center [466, 522] width 13 height 11
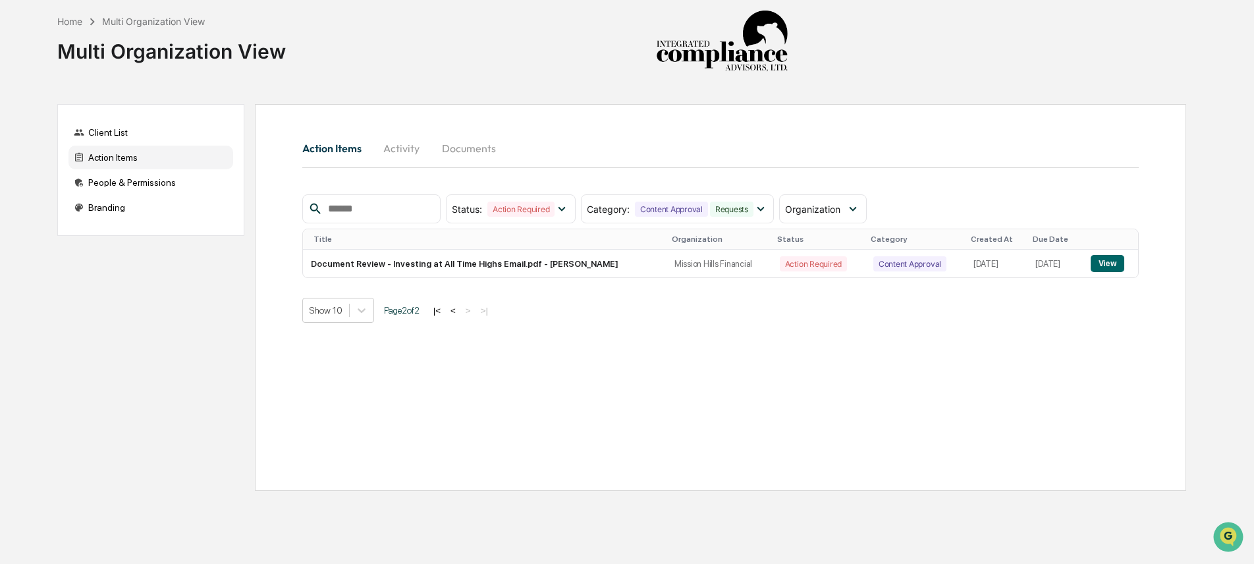
click at [460, 309] on button "<" at bounding box center [452, 310] width 13 height 11
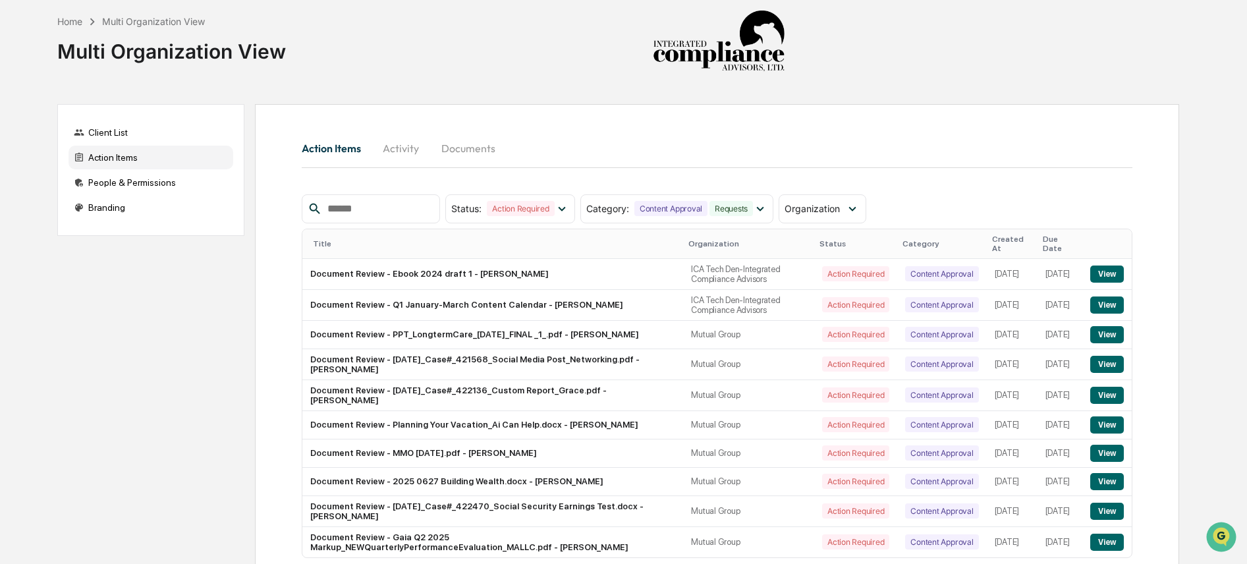
drag, startPoint x: 73, startPoint y: 23, endPoint x: 104, endPoint y: 18, distance: 31.4
click at [73, 22] on div "Home" at bounding box center [69, 21] width 25 height 11
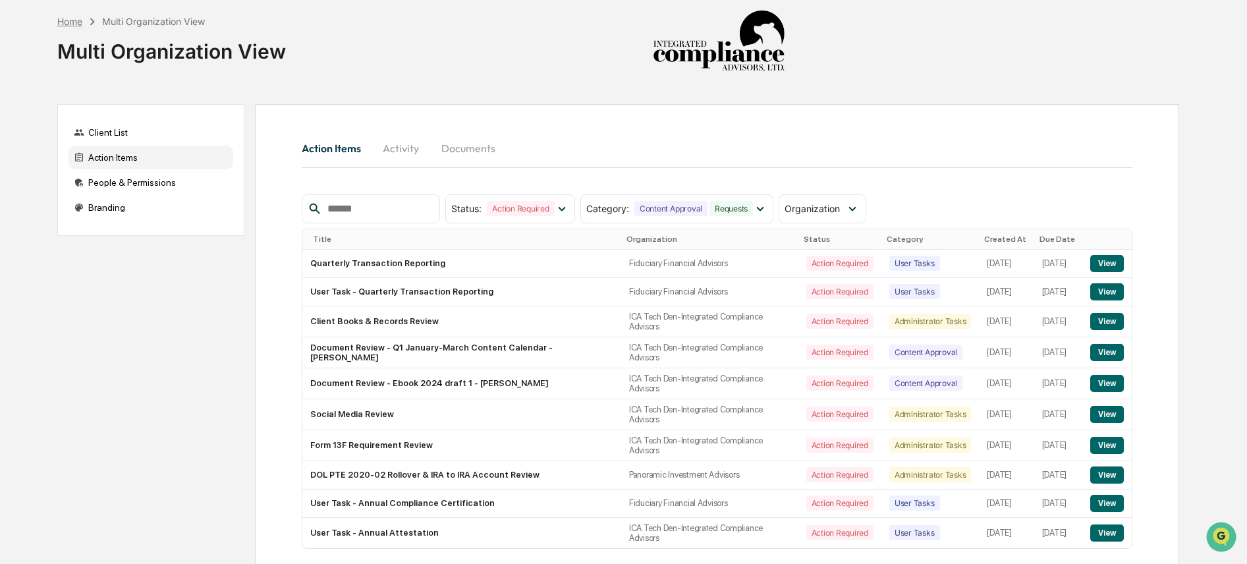
click at [76, 22] on div "Home" at bounding box center [69, 21] width 25 height 11
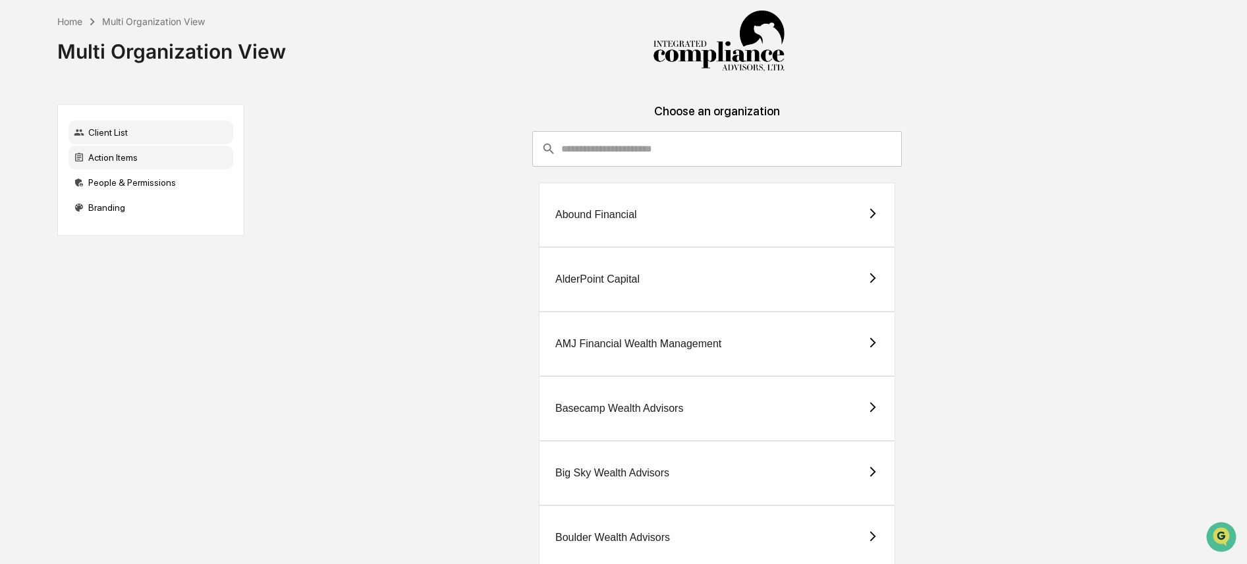
click at [94, 158] on div "Action Items" at bounding box center [150, 158] width 165 height 24
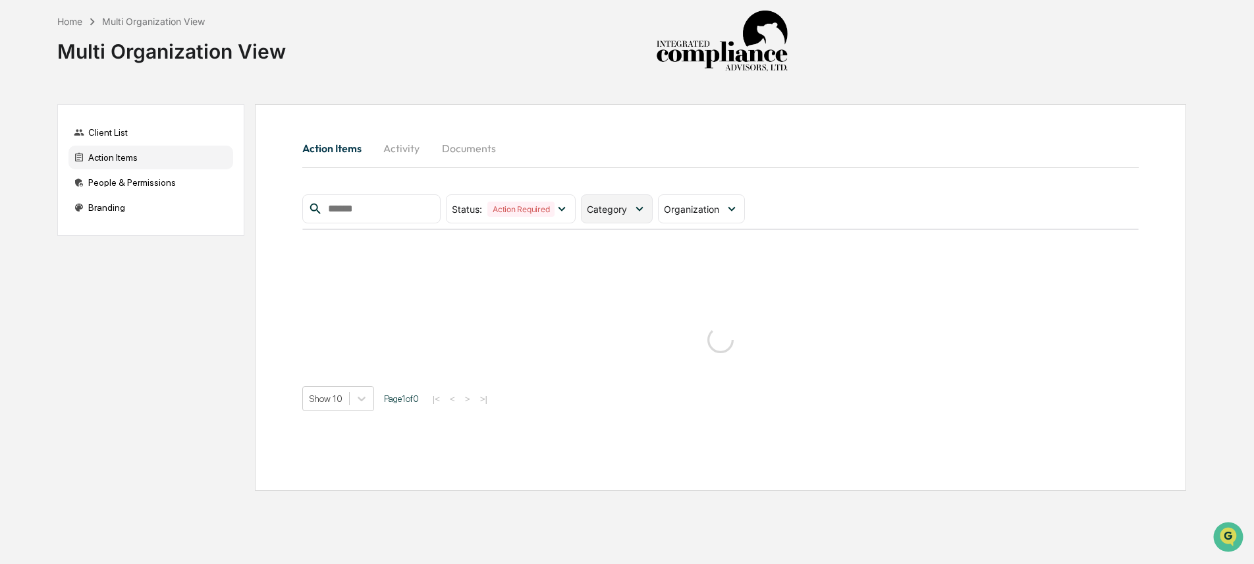
click at [604, 212] on span "Category" at bounding box center [607, 208] width 40 height 11
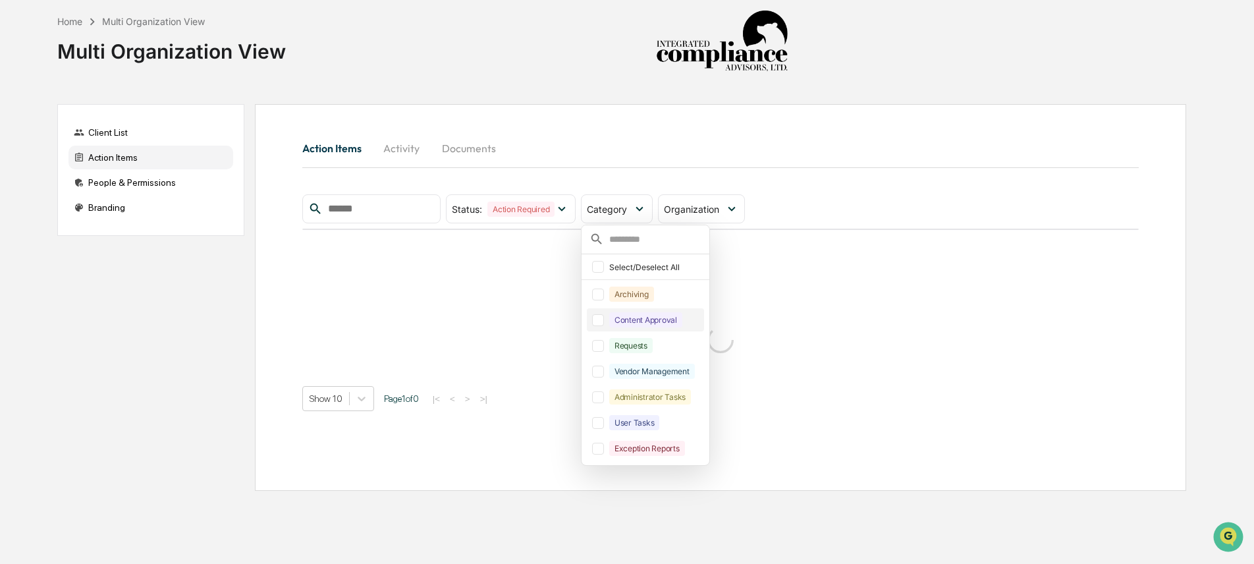
click at [614, 314] on div "Content Approval" at bounding box center [645, 319] width 73 height 15
click at [618, 345] on div "Requests" at bounding box center [630, 345] width 43 height 15
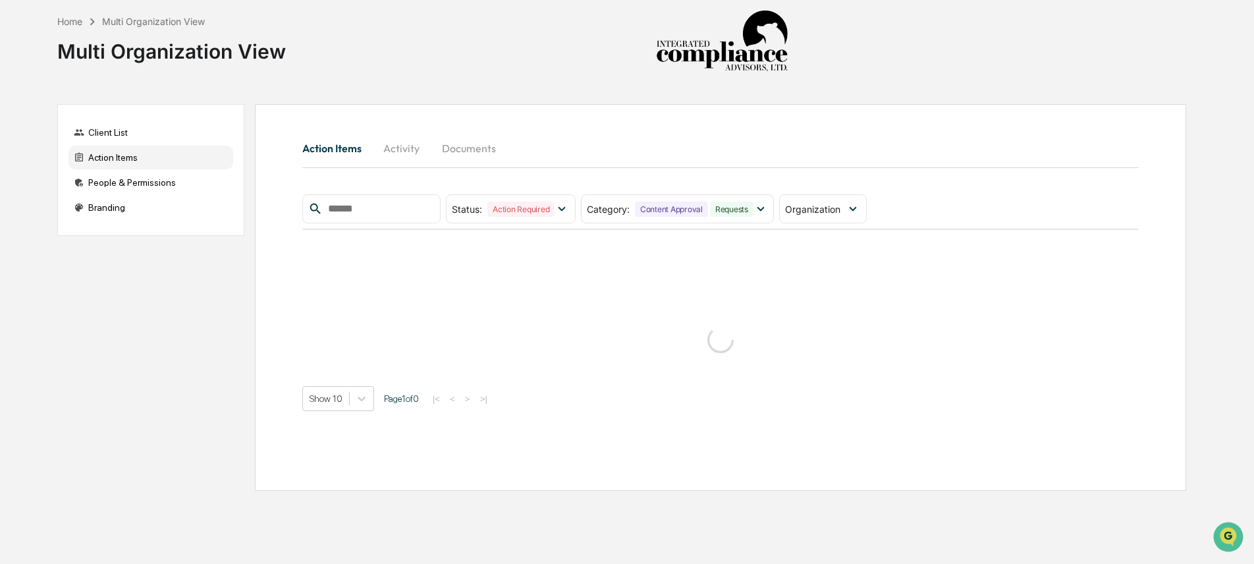
click at [685, 145] on div "Action Items Activity Documents" at bounding box center [720, 148] width 836 height 32
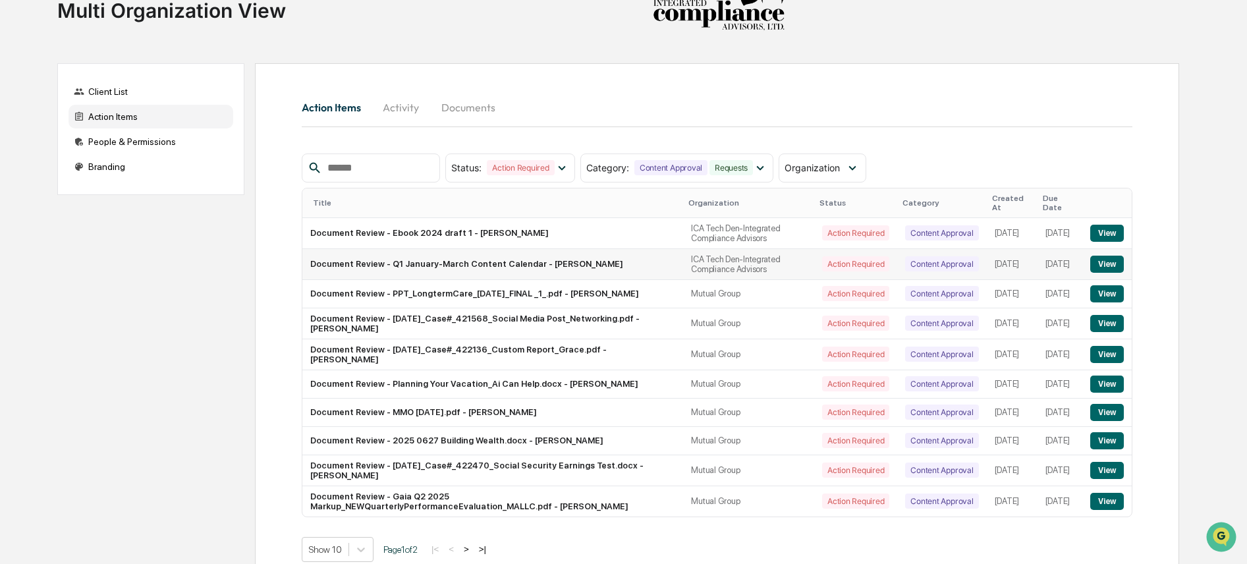
scroll to position [69, 0]
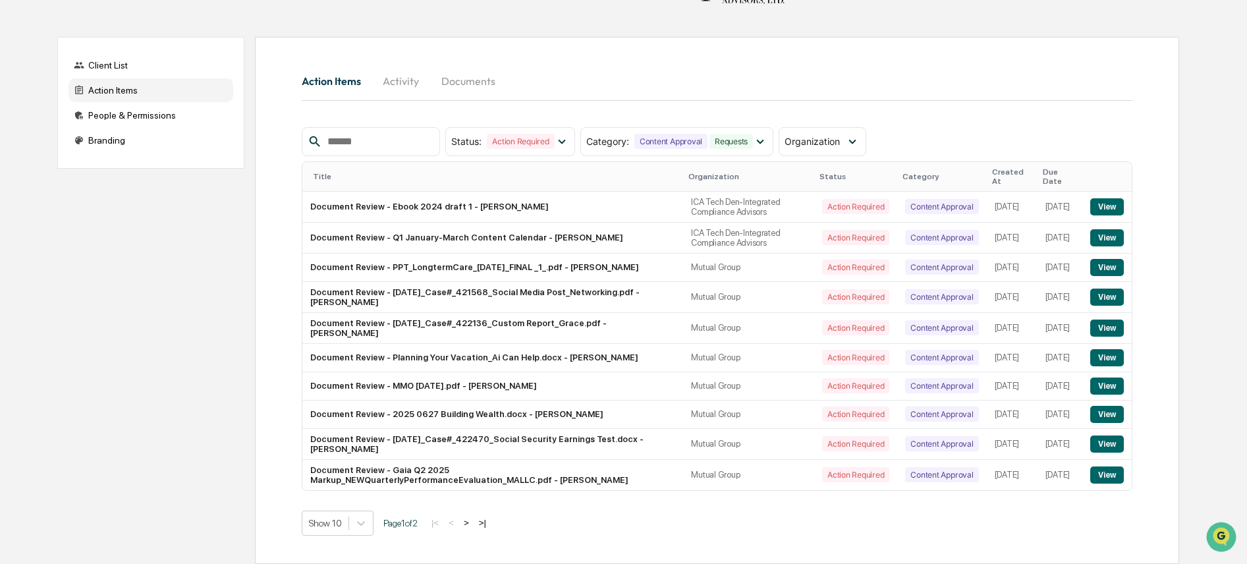
click at [473, 524] on button ">" at bounding box center [466, 522] width 13 height 11
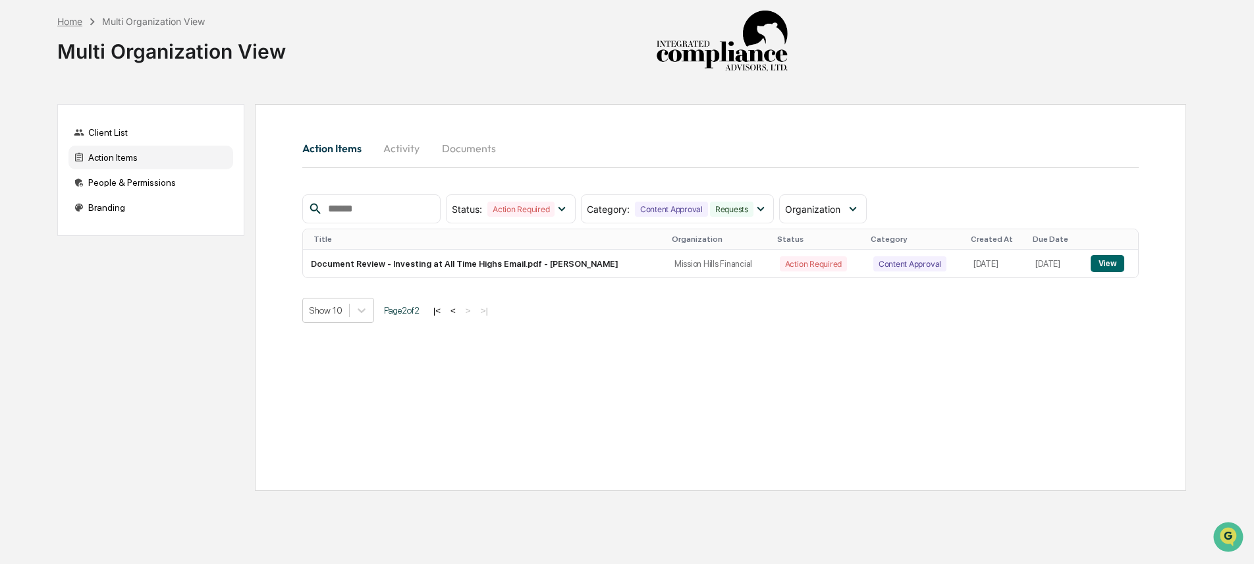
click at [68, 22] on div "Home" at bounding box center [69, 21] width 25 height 11
